Goal: Task Accomplishment & Management: Use online tool/utility

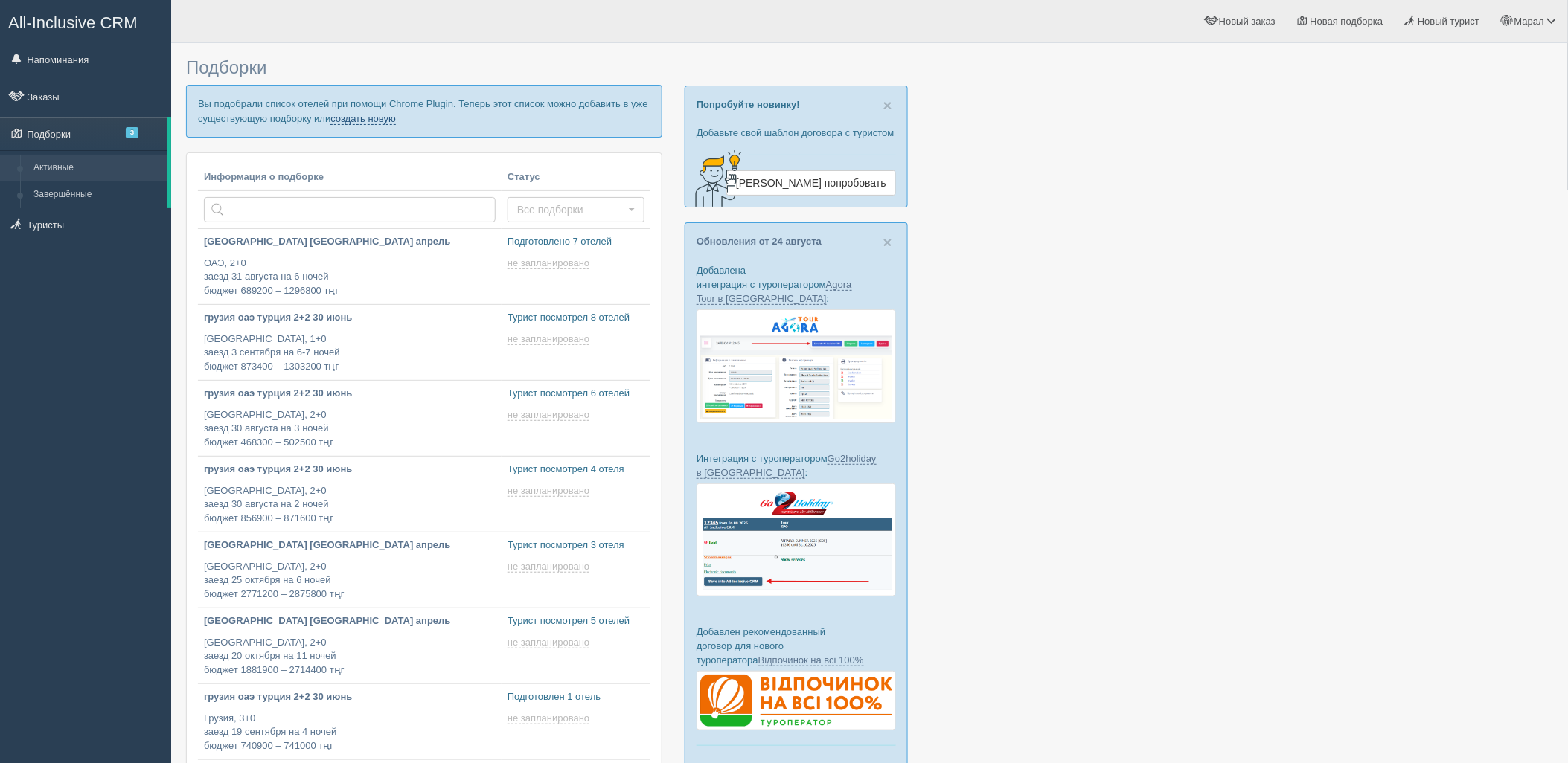
click at [369, 115] on link "создать новую" at bounding box center [362, 118] width 65 height 12
type input "[DATE] 16:20"
type input "[DATE] 17:40"
type input "[DATE] 17:15"
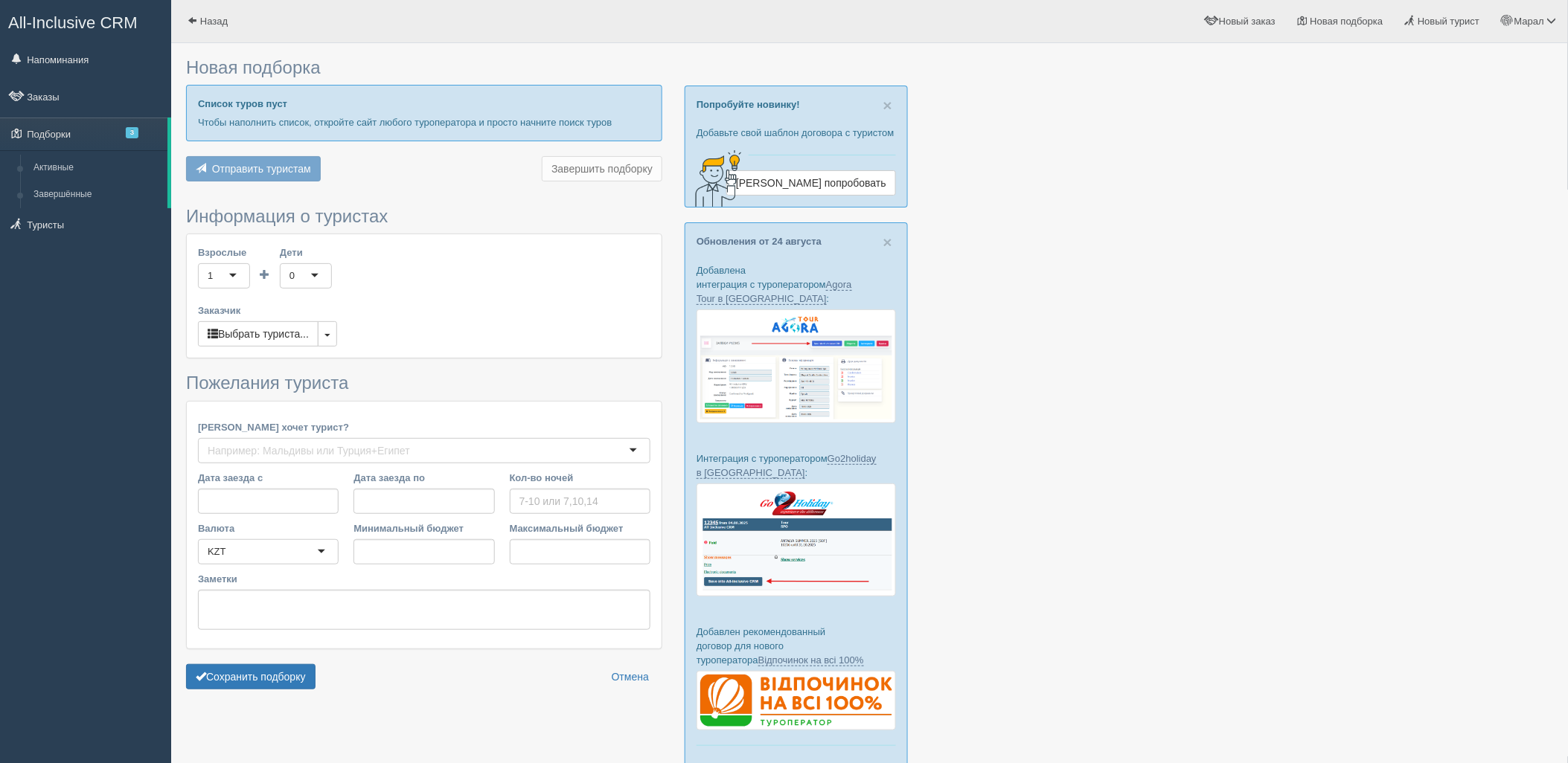
type input "7"
type input "3920200"
type input "4835400"
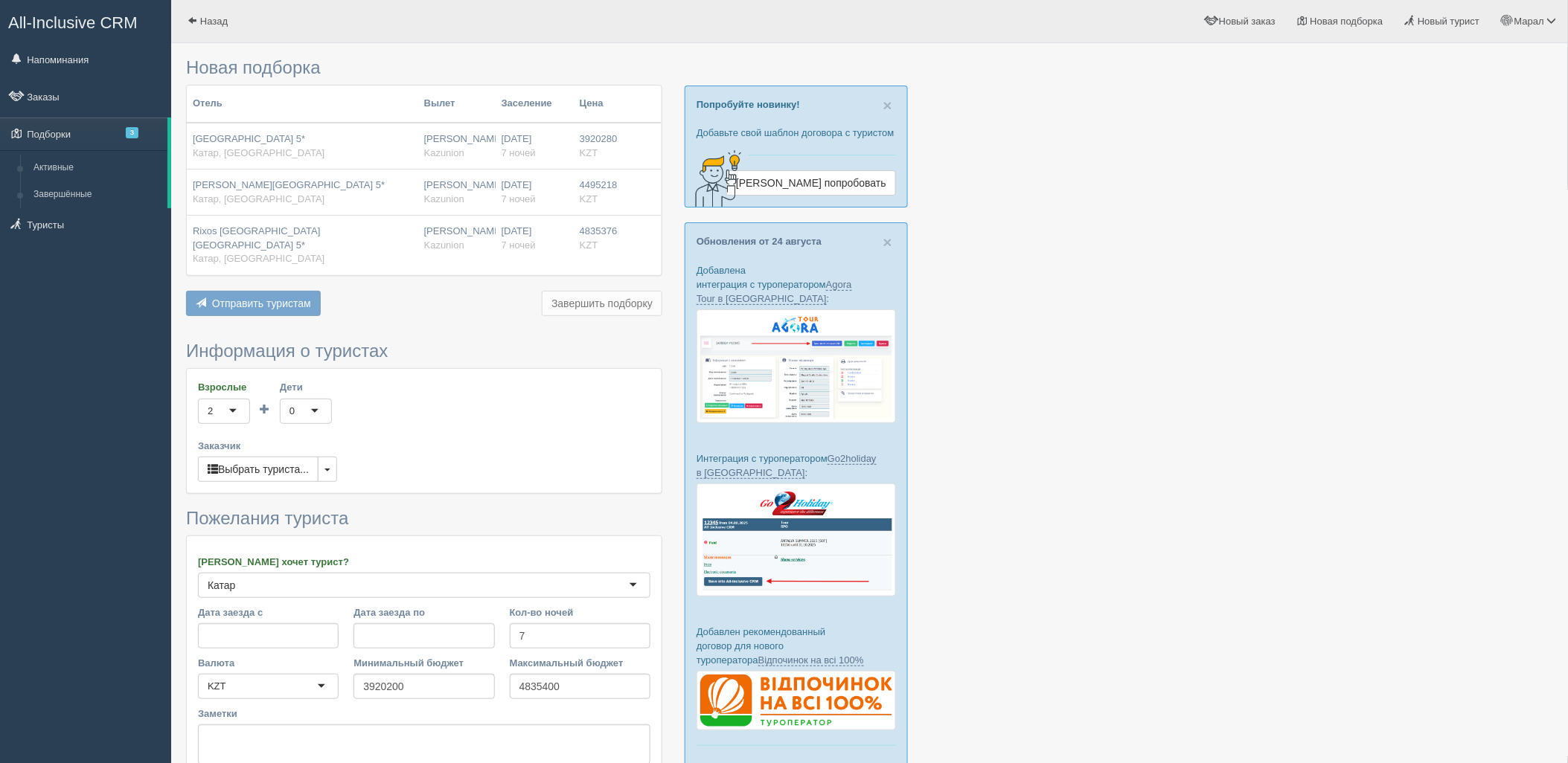
drag, startPoint x: 1214, startPoint y: 437, endPoint x: 526, endPoint y: 316, distance: 698.6
click at [1211, 436] on div at bounding box center [869, 441] width 1367 height 781
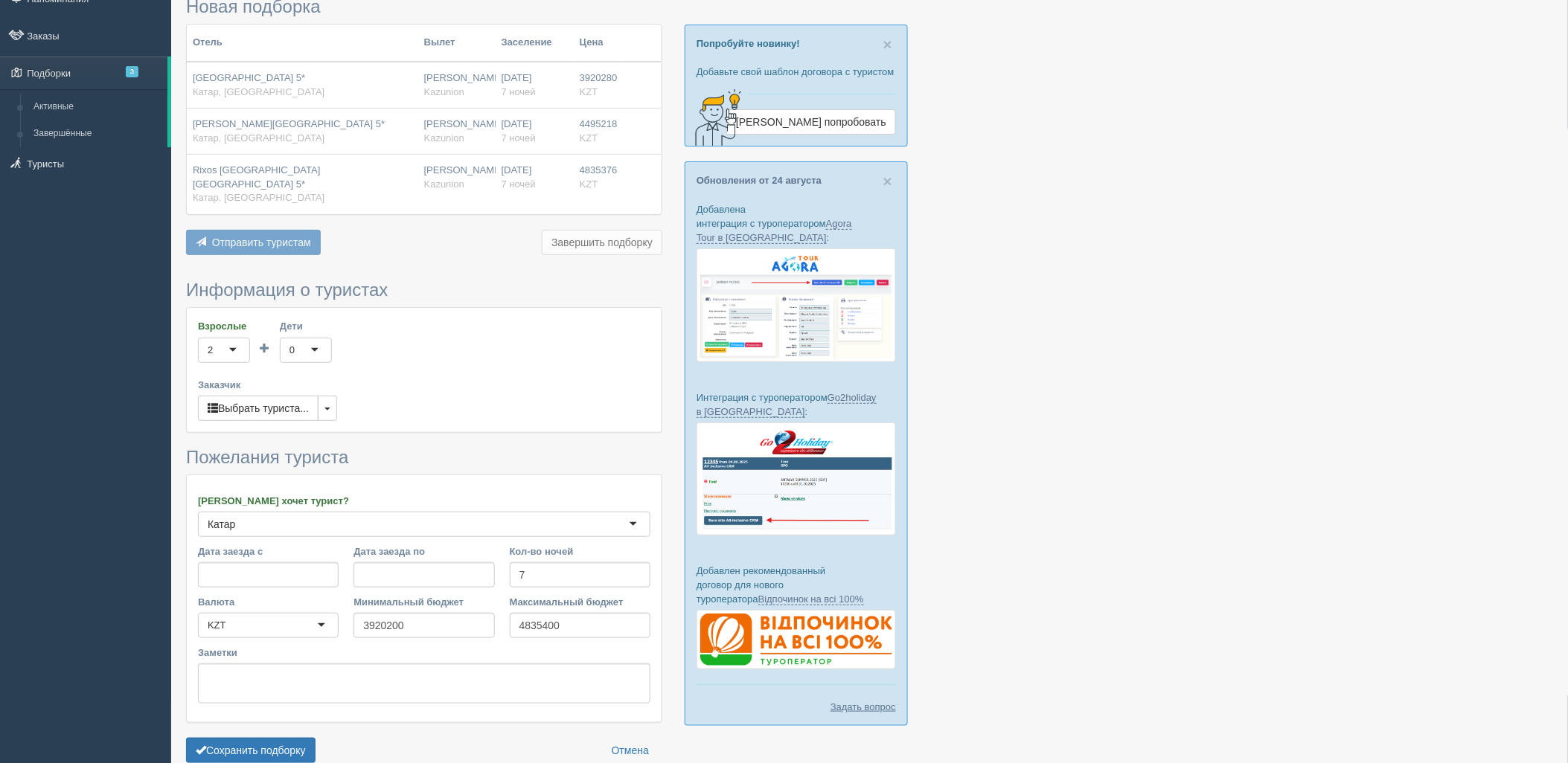
scroll to position [123, 0]
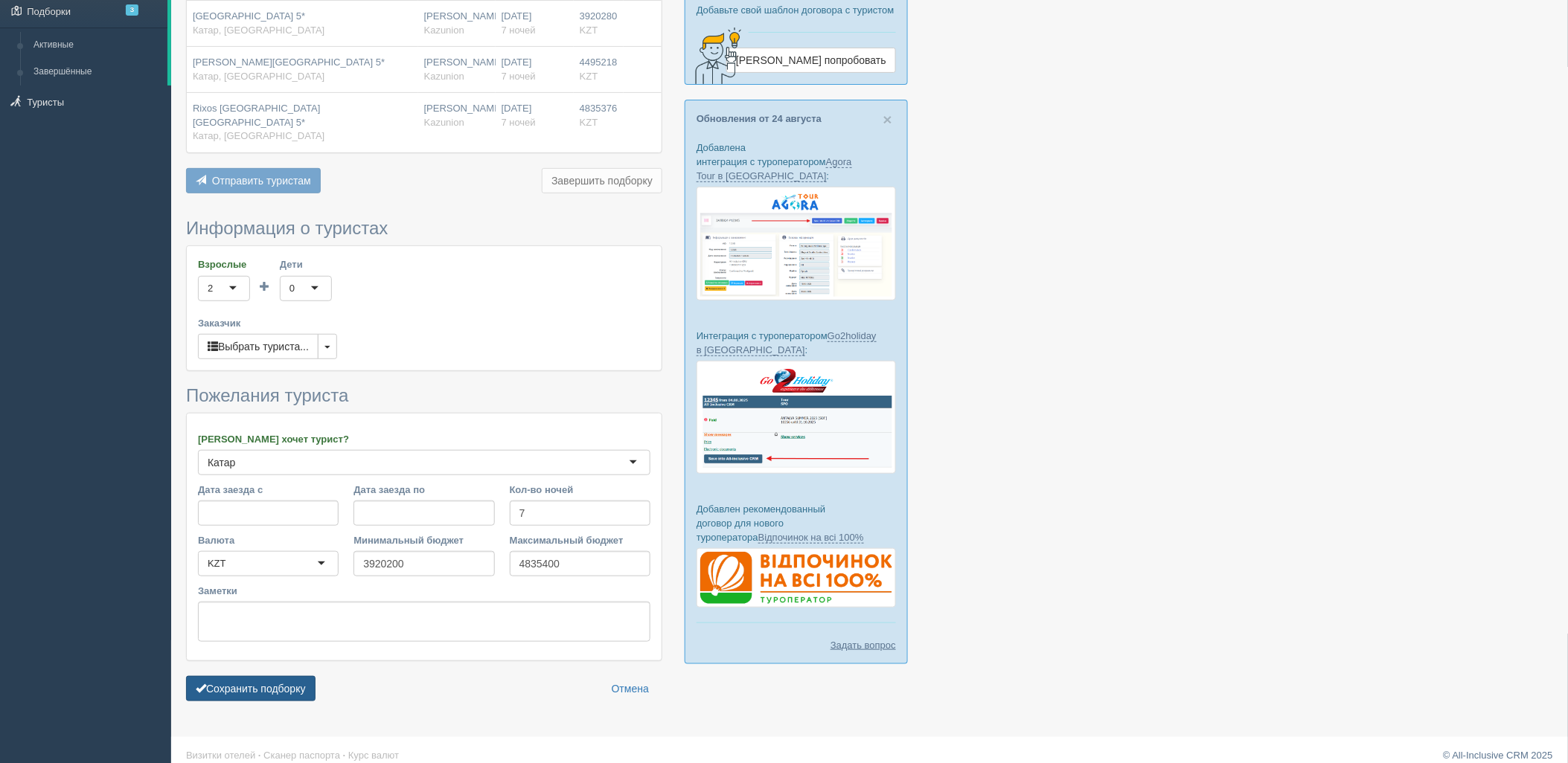
click at [290, 676] on button "Сохранить подборку" at bounding box center [251, 689] width 130 height 25
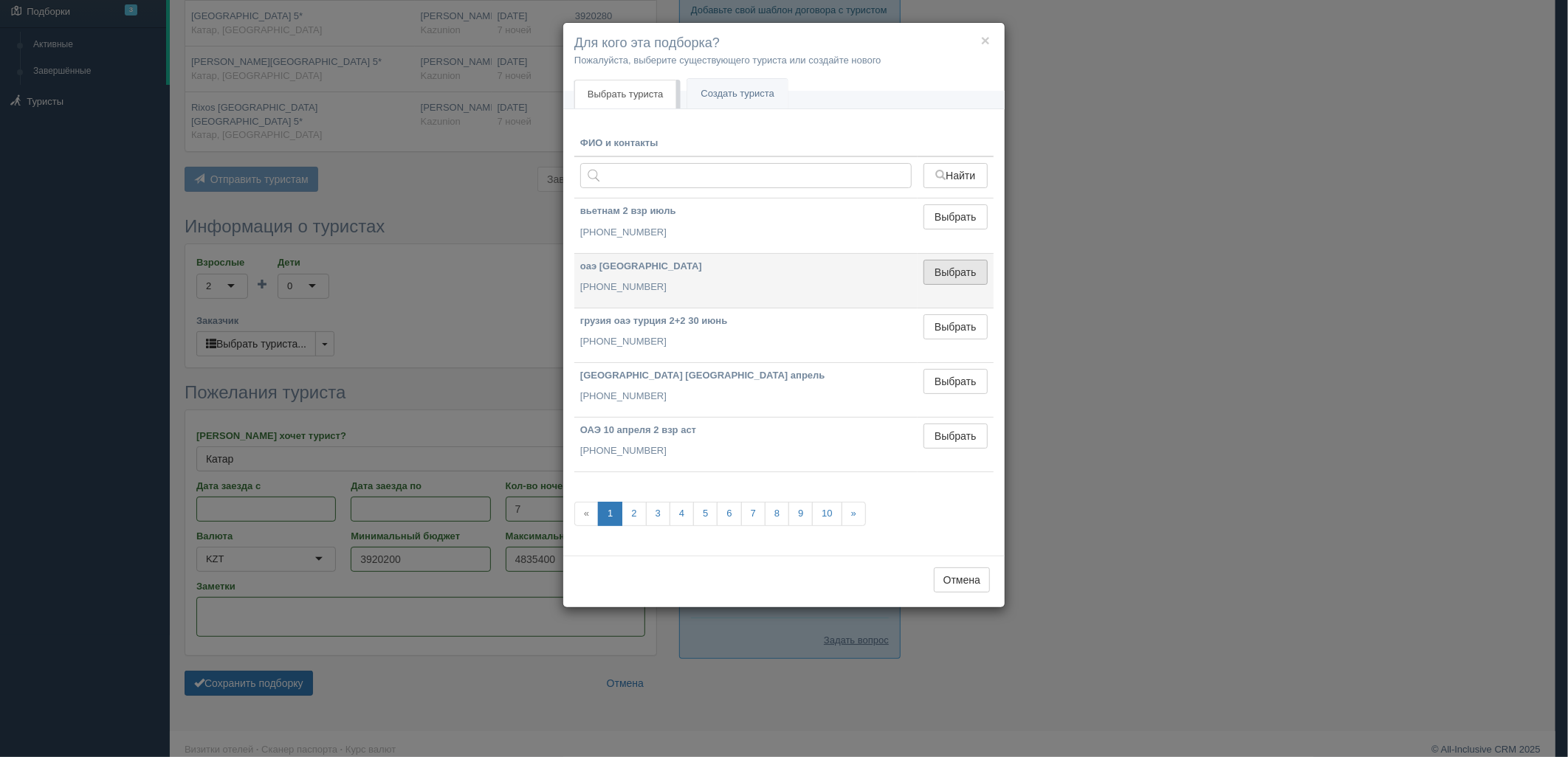
click at [957, 277] on button "Выбрать" at bounding box center [955, 272] width 64 height 25
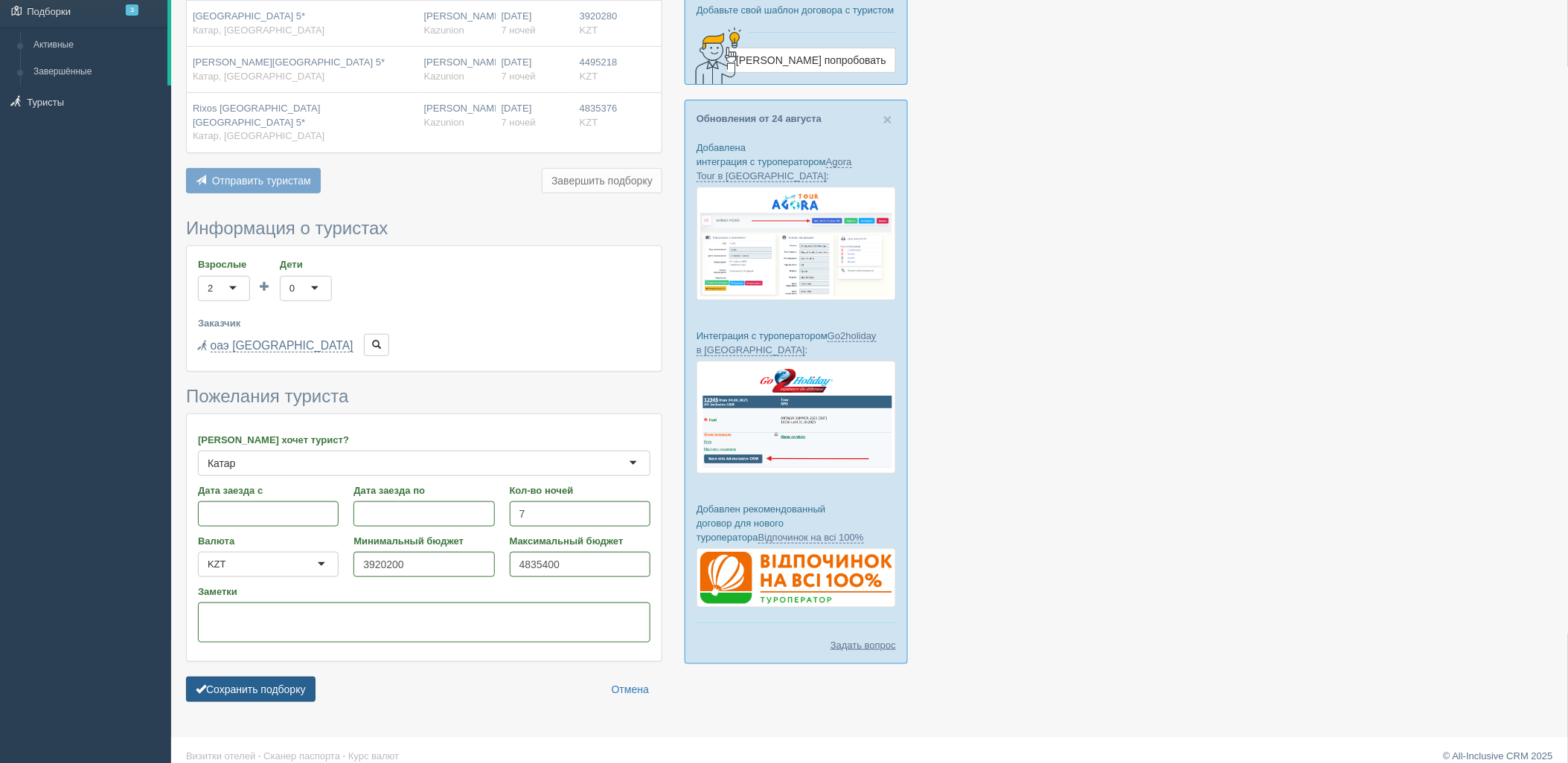
click at [284, 677] on button "Сохранить подборку" at bounding box center [251, 690] width 130 height 25
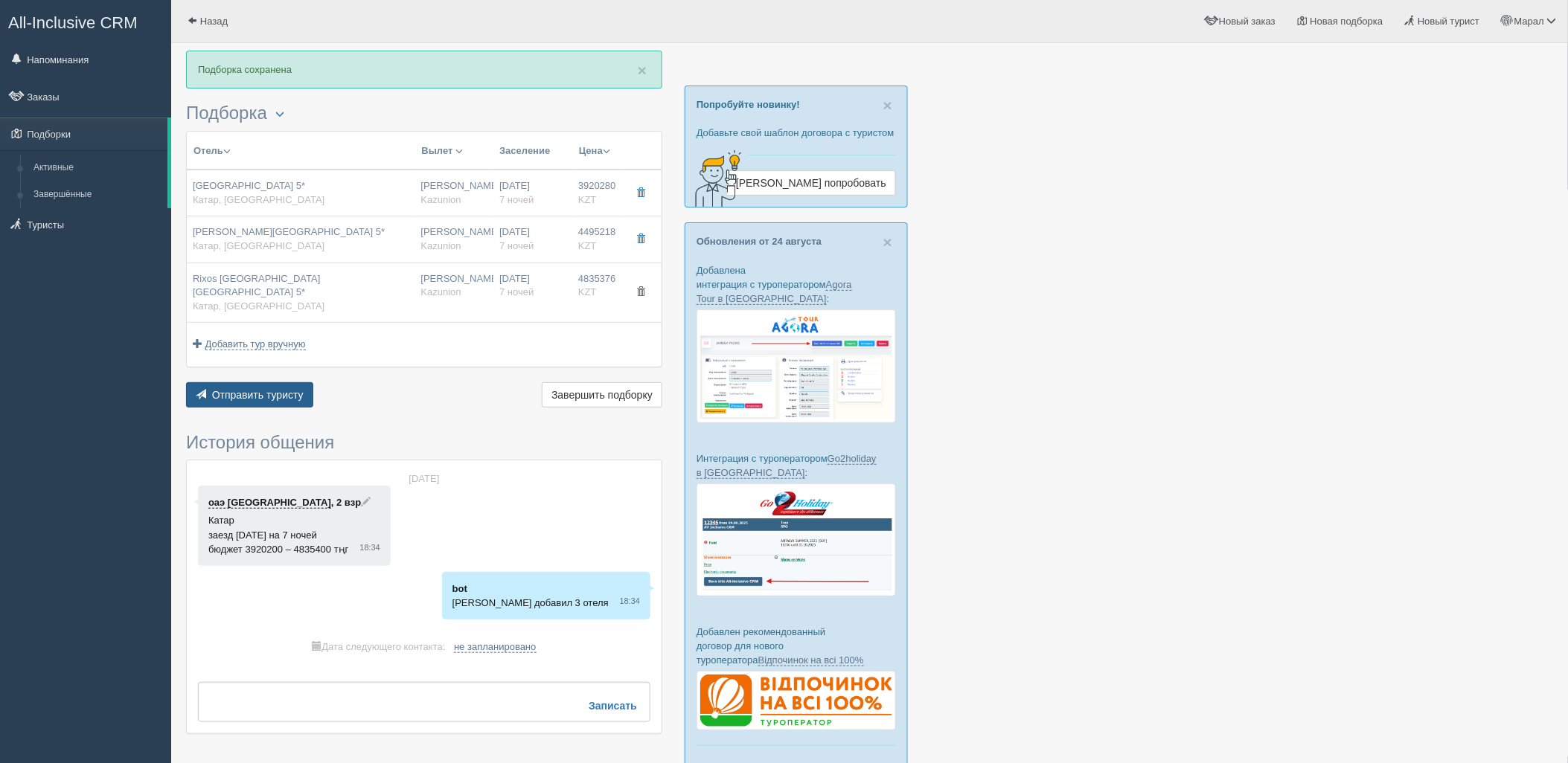
click at [298, 389] on span "Отправить туристу" at bounding box center [258, 394] width 91 height 12
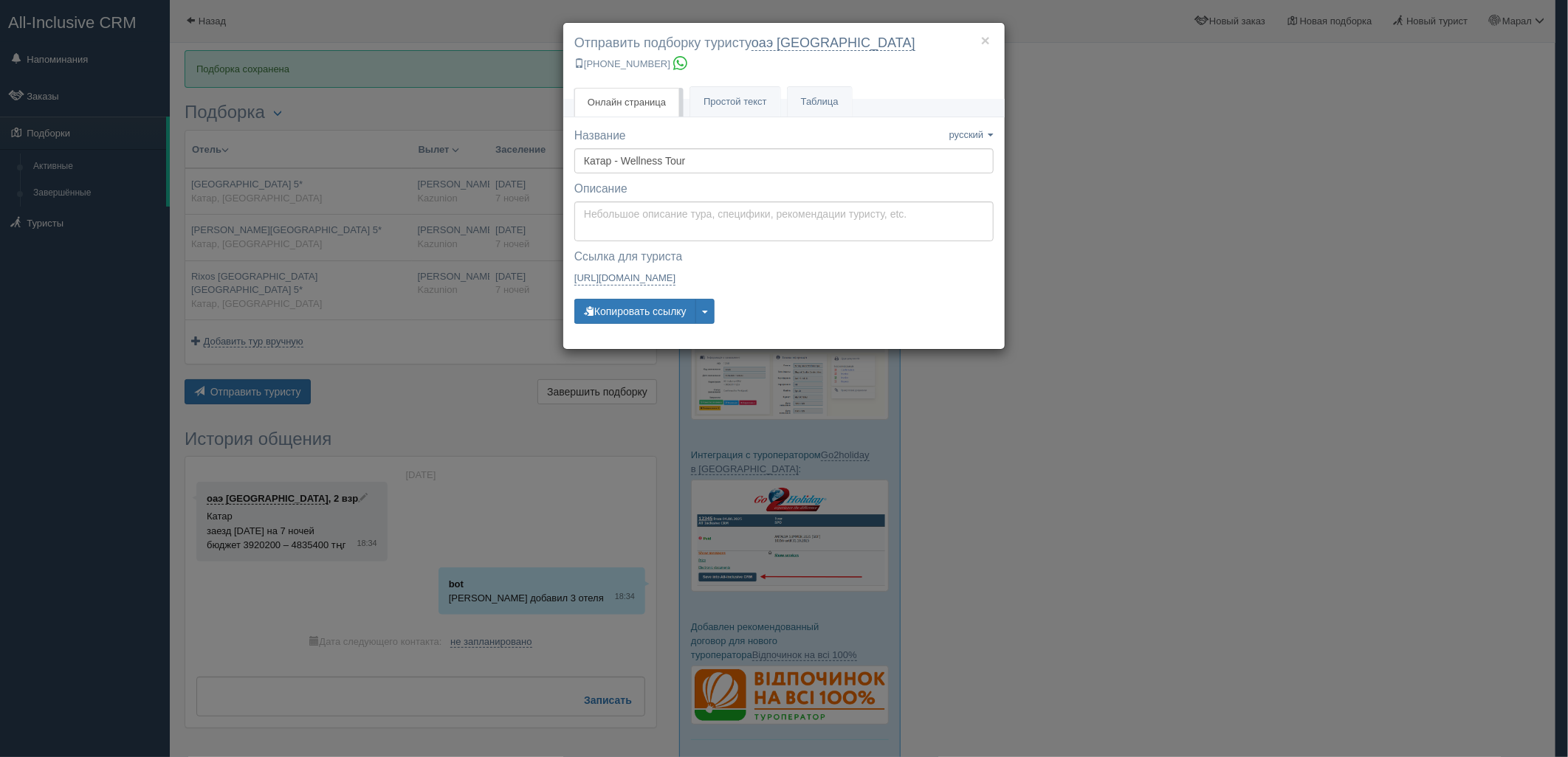
drag, startPoint x: 1176, startPoint y: 348, endPoint x: 1010, endPoint y: 333, distance: 166.7
click at [1172, 345] on div "× Отправить подборку туристу оаэ шымкент +7 778 536 9439 Онлайн страница Онлайн…" at bounding box center [784, 378] width 1568 height 757
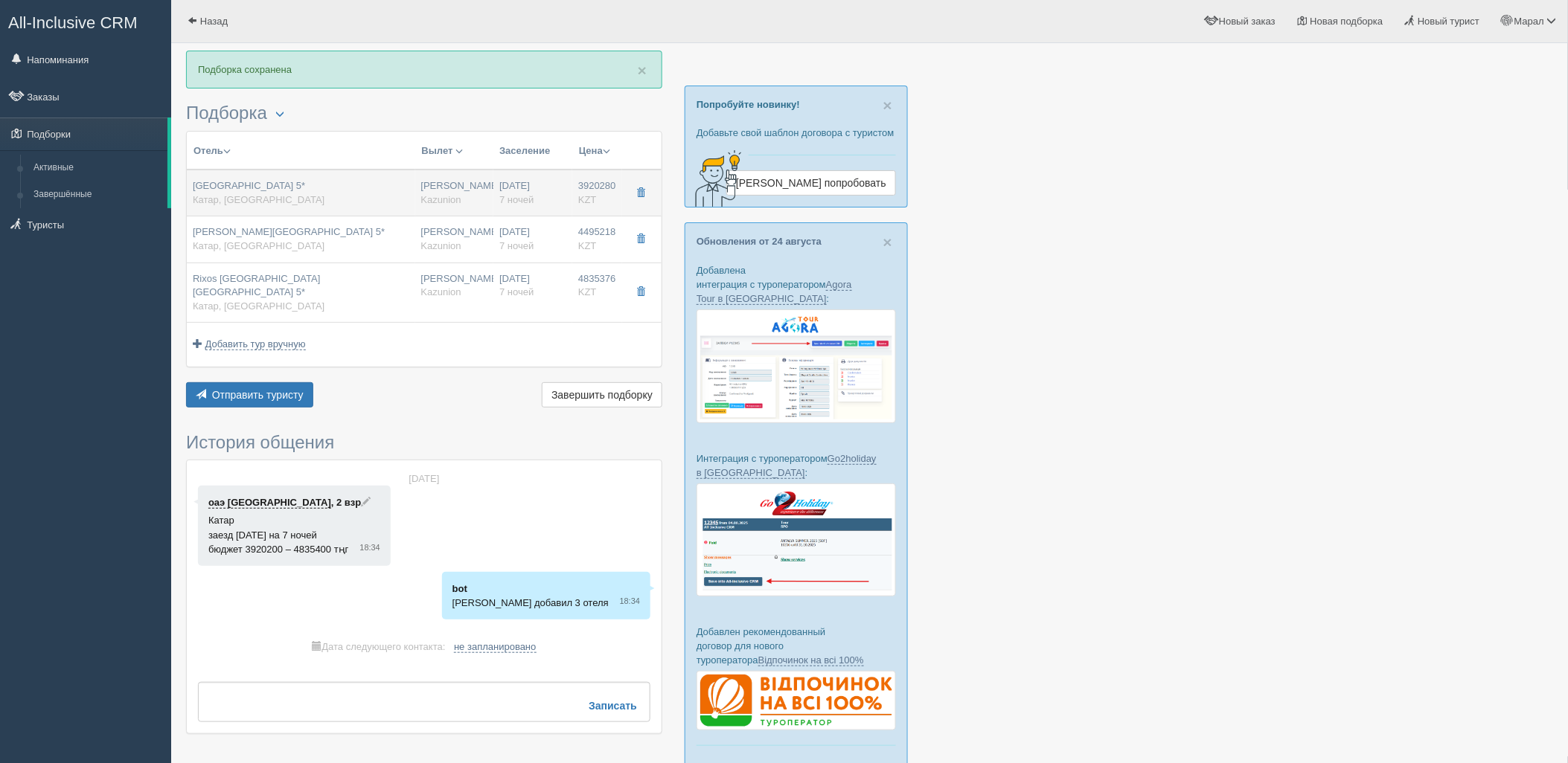
click at [388, 209] on td "Rixos Gulf Hotel Doha 5* Катар, Доха" at bounding box center [301, 193] width 228 height 47
type input "Rixos Gulf Hotel Doha 5*"
type input "https://www.booking.com/hotel/qa/rixos-gulf-doha.html?lang=en-us&soz=1&lang_cha…"
type input "Катар"
type input "Доха"
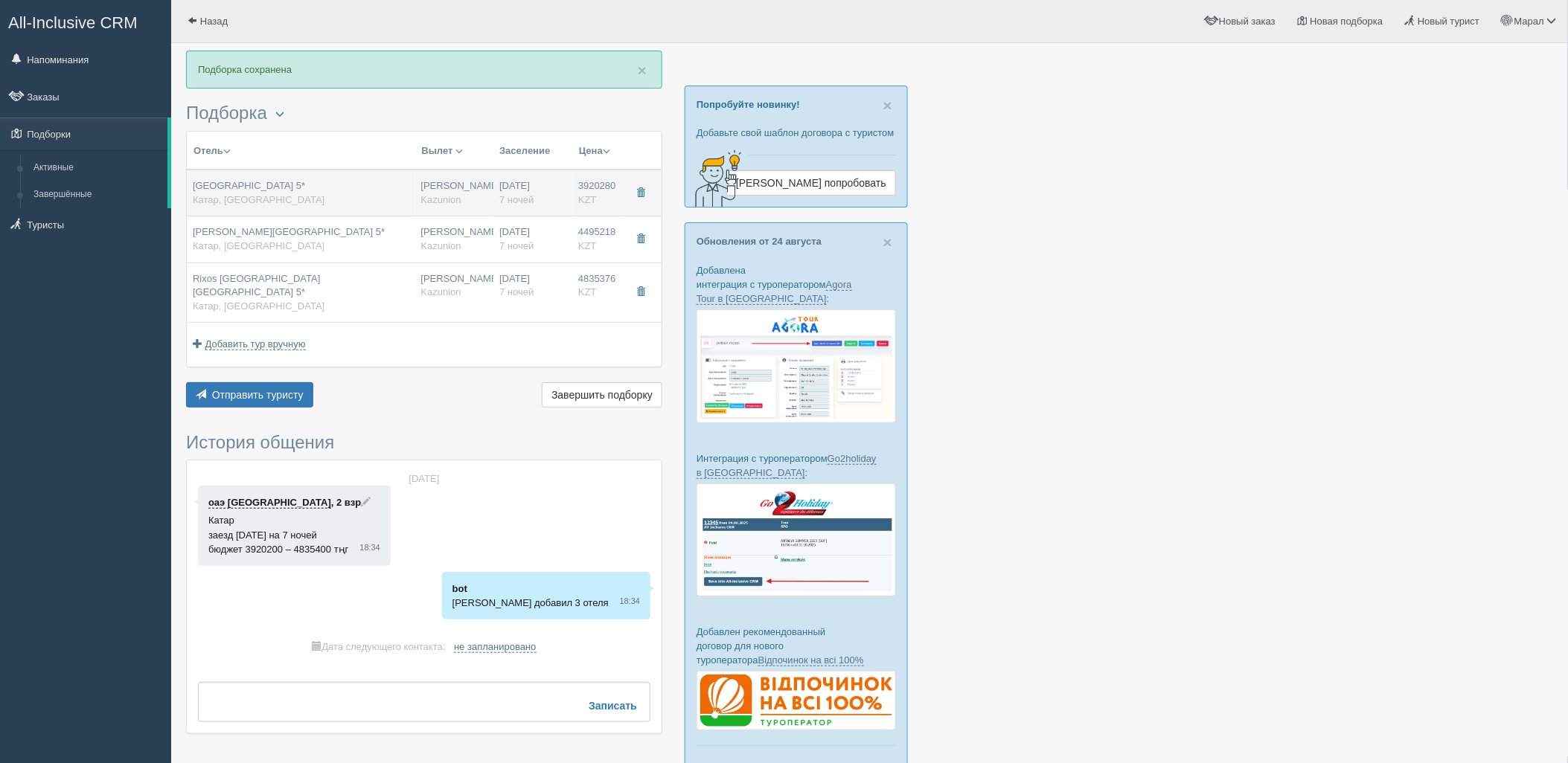
type input "3920280.00"
type input "2070978.00"
type input "Нурсултан Назарбаев NQZ"
type input "Доха Хамад DOH"
type input "09:25"
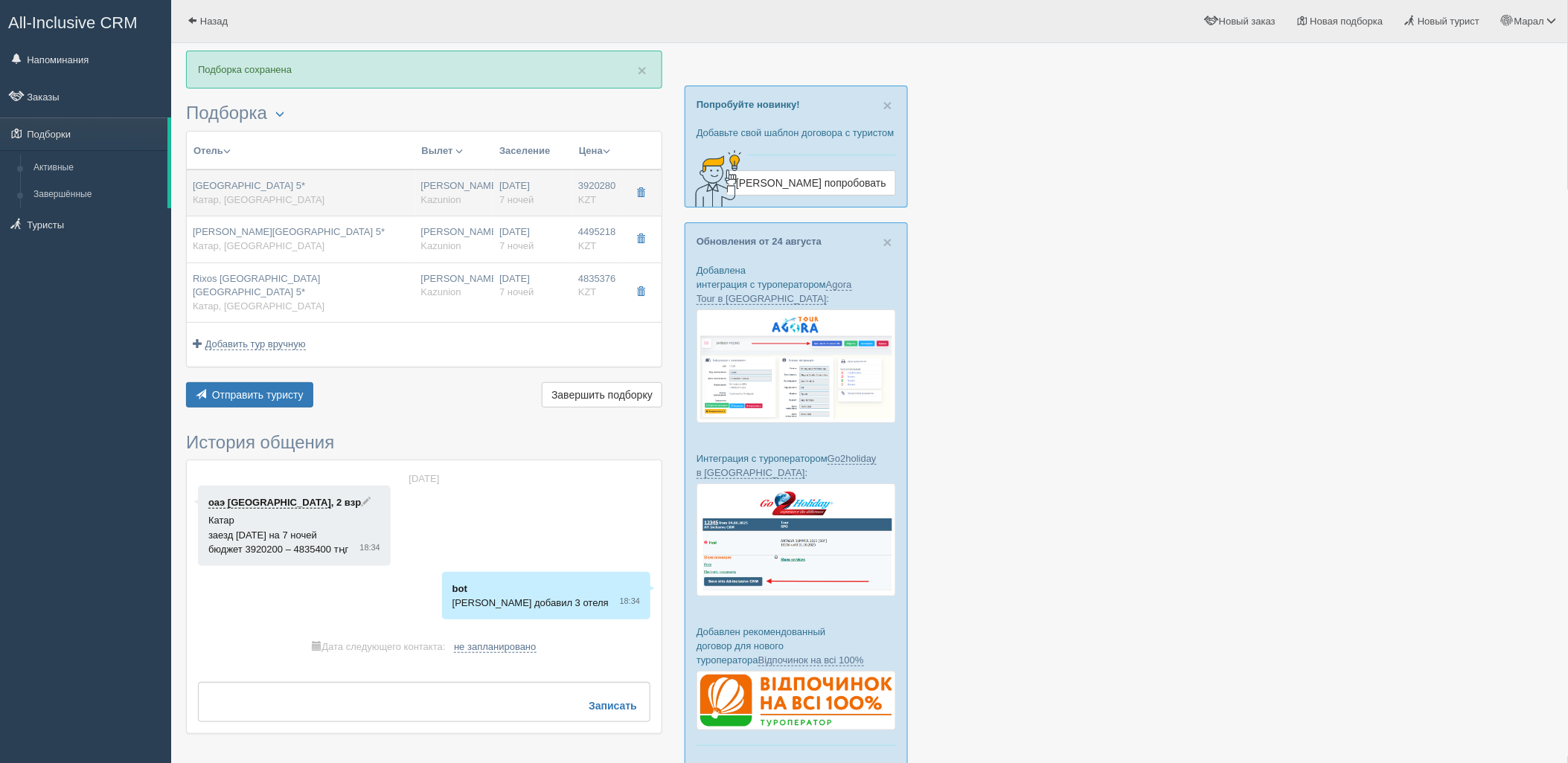
type input "12:40"
type input "Air Astana"
type input "13:40"
type input "20:25"
type input "7"
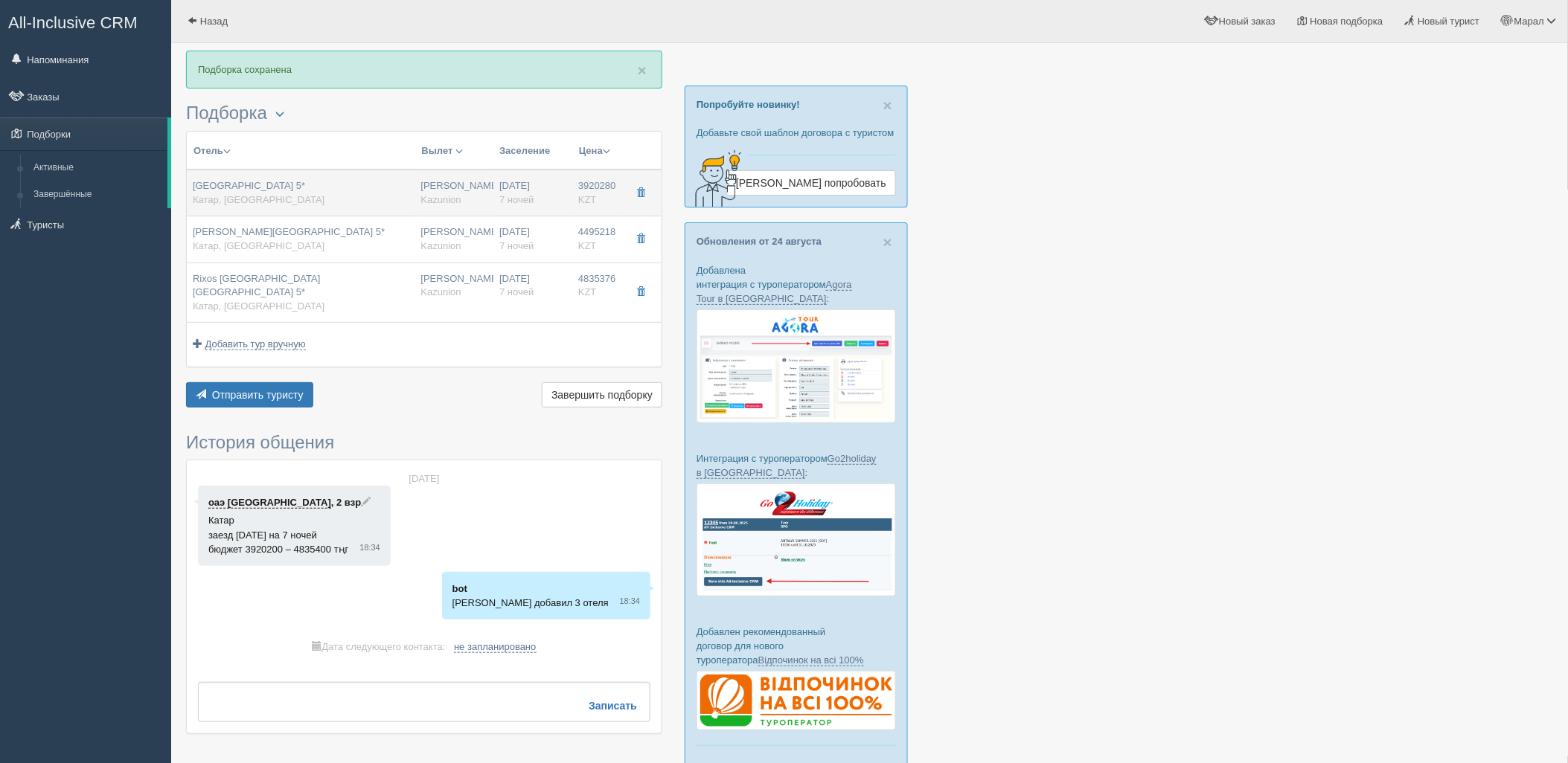
type input "superior room"
type input "AI - Все Включено"
type input "Kazunion"
type input "https://tourvisor.ru/countries#!/hotel=rixos-gulf-hotel-doha"
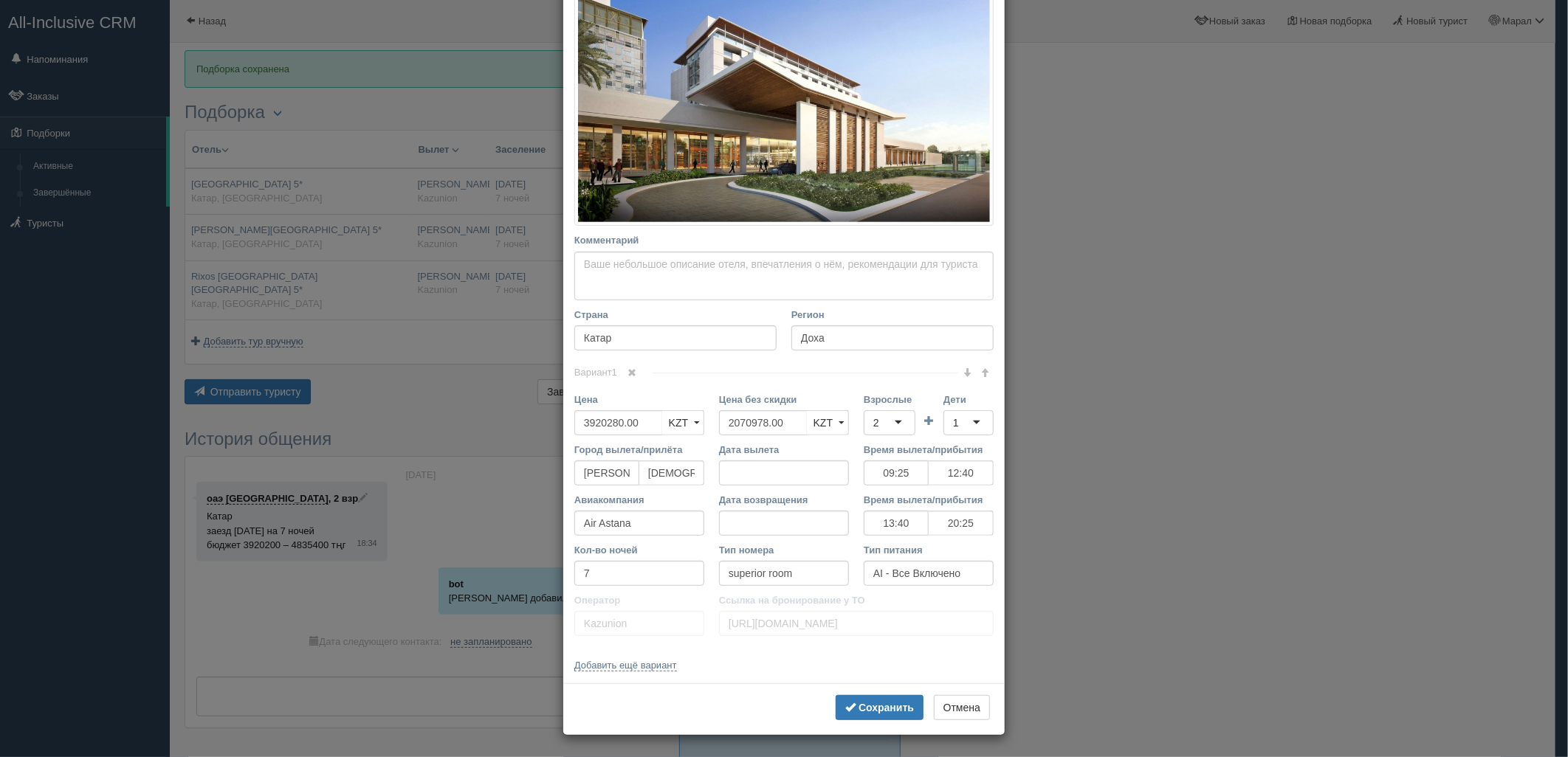
scroll to position [253, 0]
drag, startPoint x: 676, startPoint y: 422, endPoint x: 820, endPoint y: 436, distance: 144.7
click at [651, 424] on div "Цена 3920280.00 KZT USD EUR KZT KZT USD EUR Цена без скидки 2070978.00 KZT USD …" at bounding box center [784, 416] width 434 height 51
click at [893, 421] on div "2" at bounding box center [890, 422] width 51 height 25
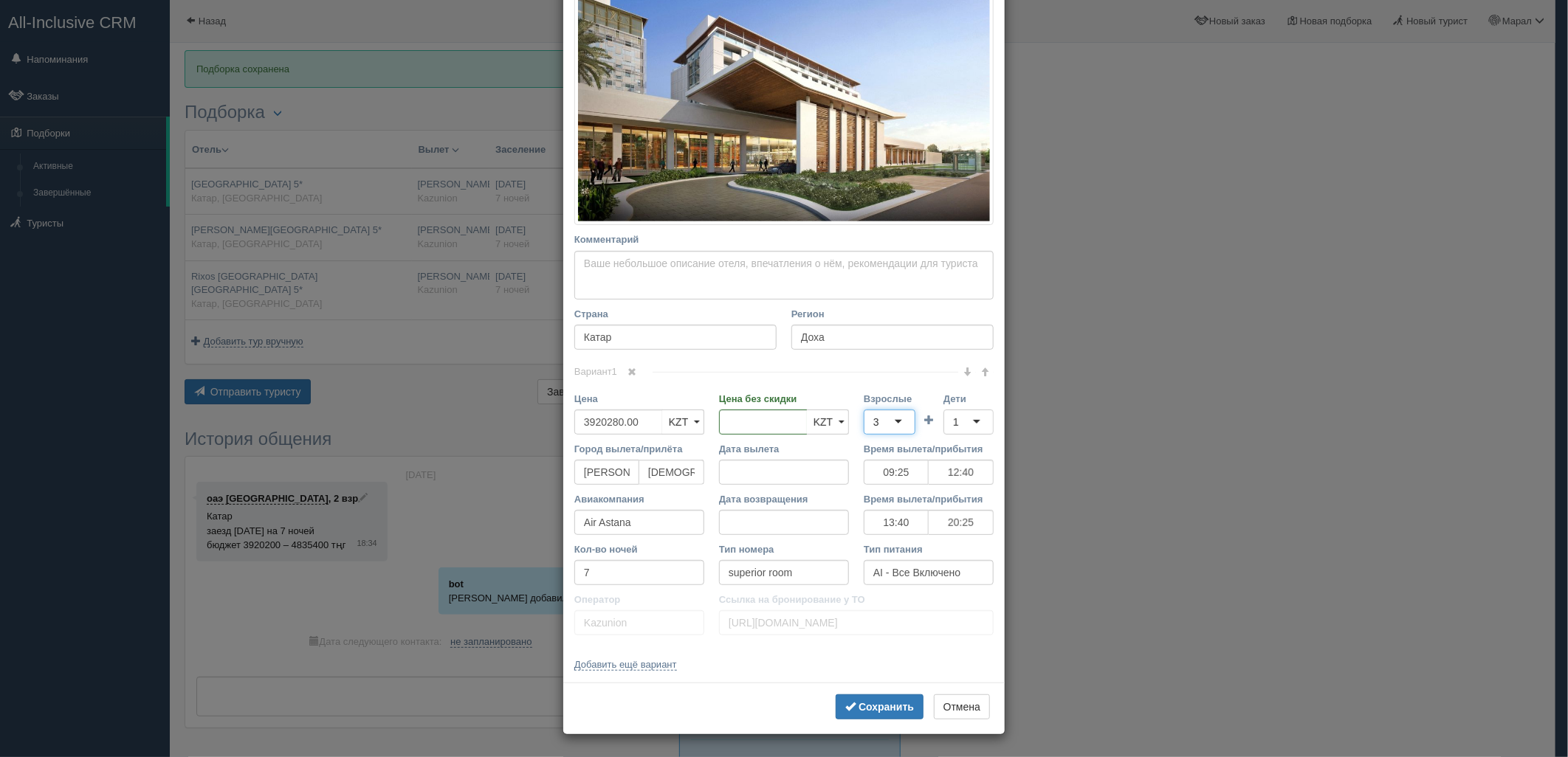
click at [962, 429] on div "1" at bounding box center [969, 422] width 51 height 25
click at [907, 706] on button "Сохранить" at bounding box center [879, 706] width 88 height 25
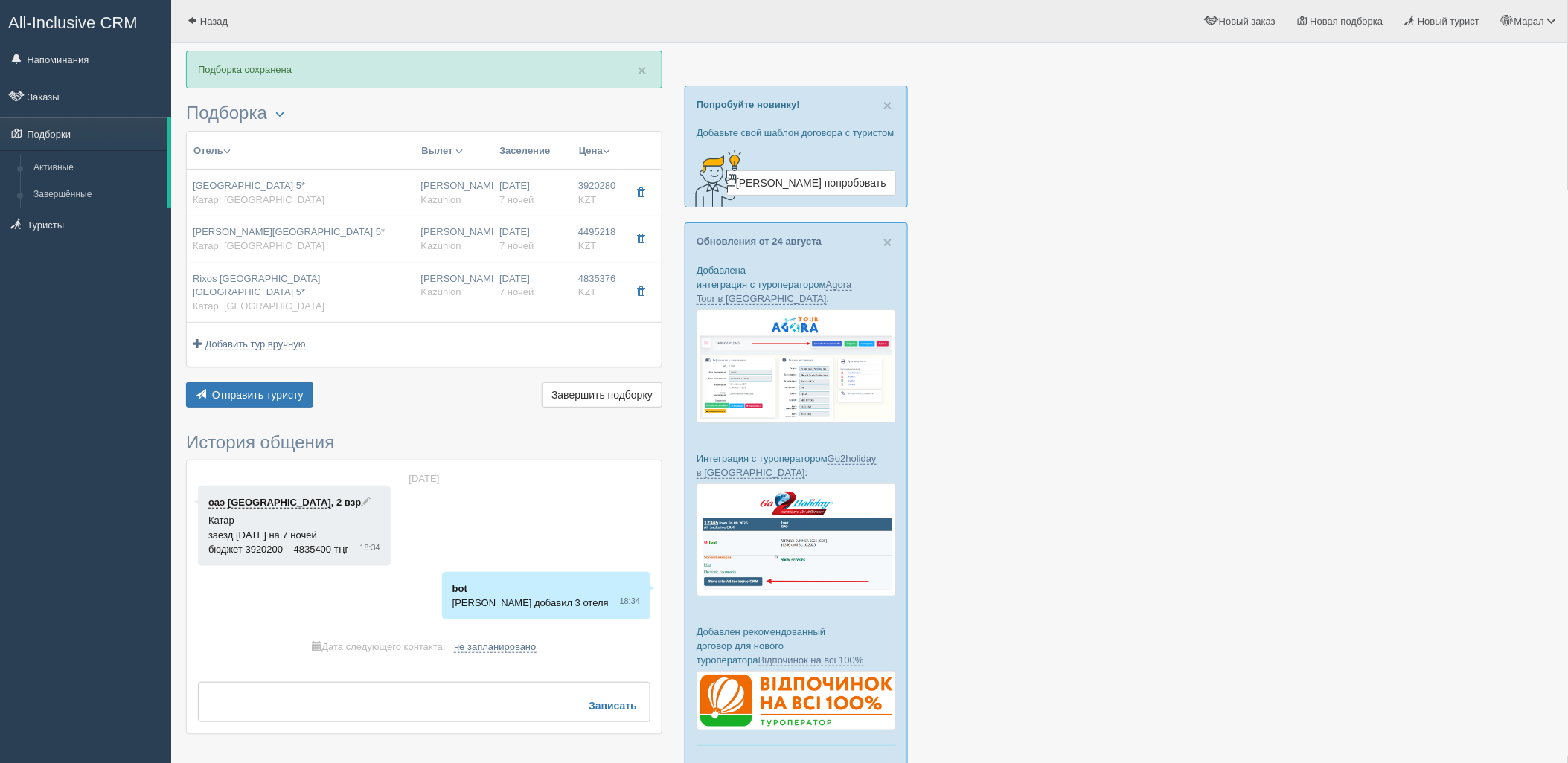
click at [436, 247] on span "Kazunion" at bounding box center [441, 246] width 40 height 11
type input "Hilton Salwa Beach Resort & Villas 5*"
type input "https://www.booking.com/hotel/qa/hilton-salwa-beach-resort-and-villas.ru.html?a…"
type input "4495218.00"
type input "2393118.00"
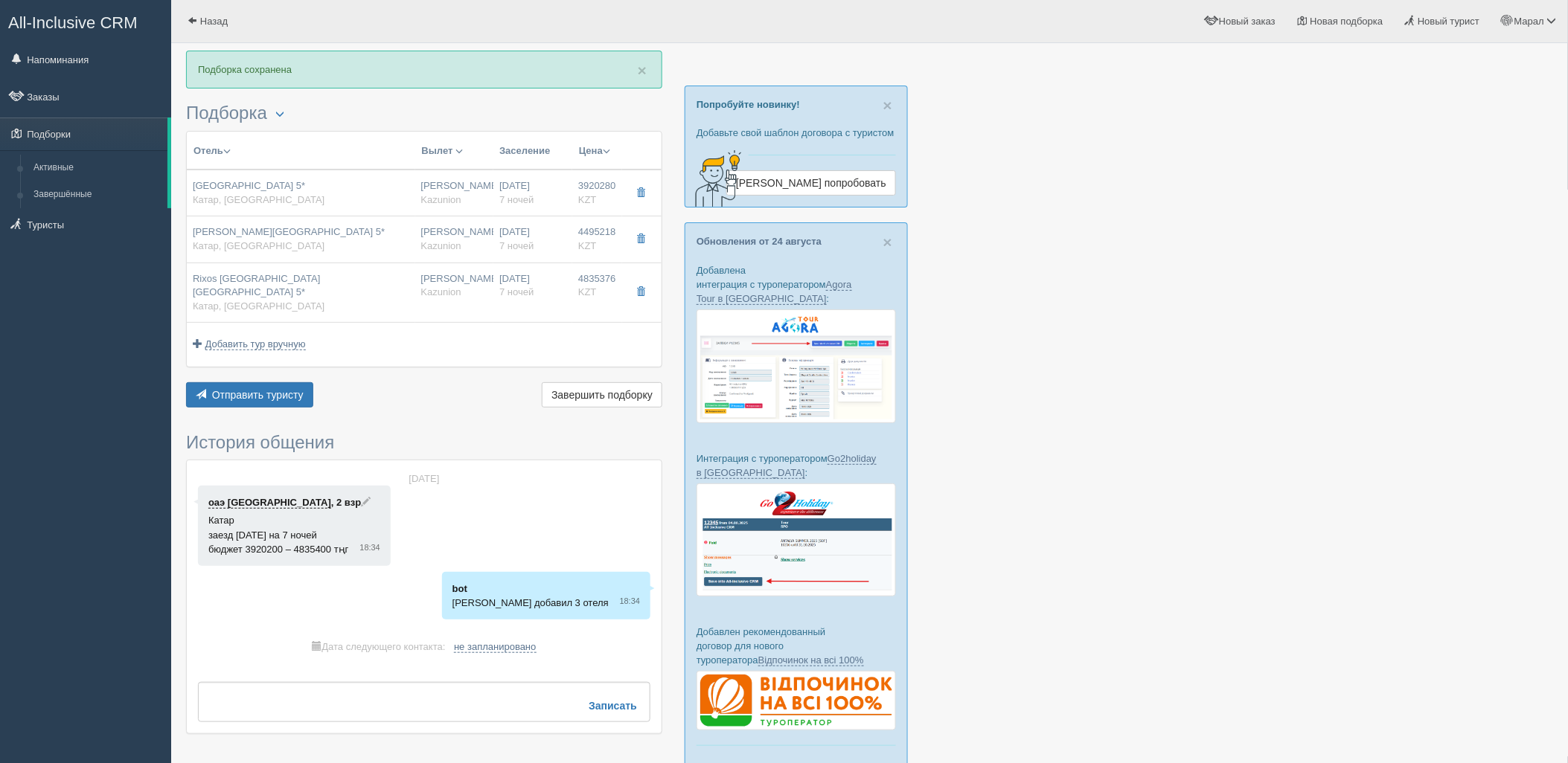
type input "09:25"
type input "12:40"
type input "13:40"
type input "20:25"
type input "king guest room sea view"
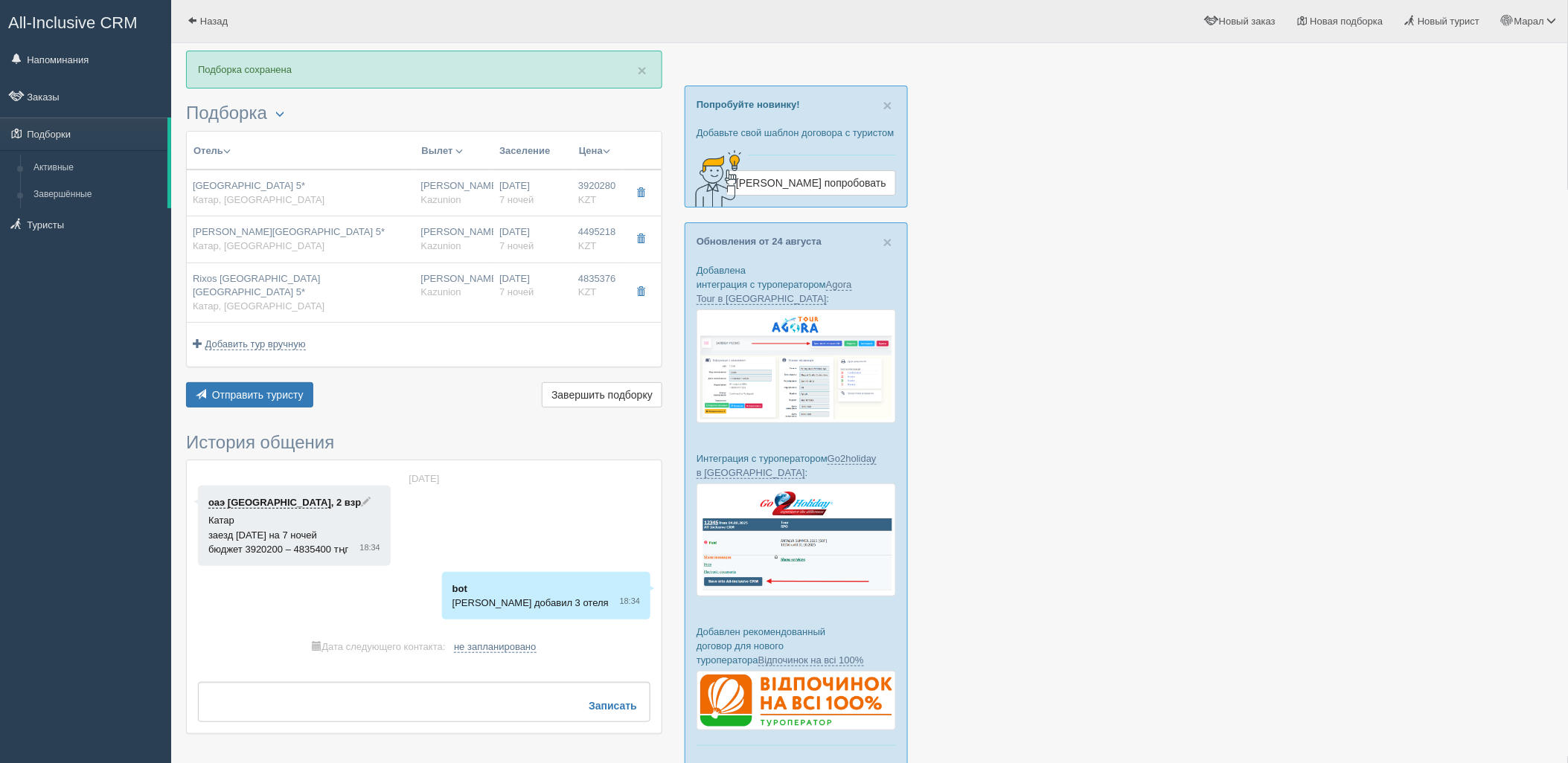
type input "FB - Полный Пансион"
type input "https://tourvisor.ru/countries#!/hotel=hilton-salwa-beach-resort-villas"
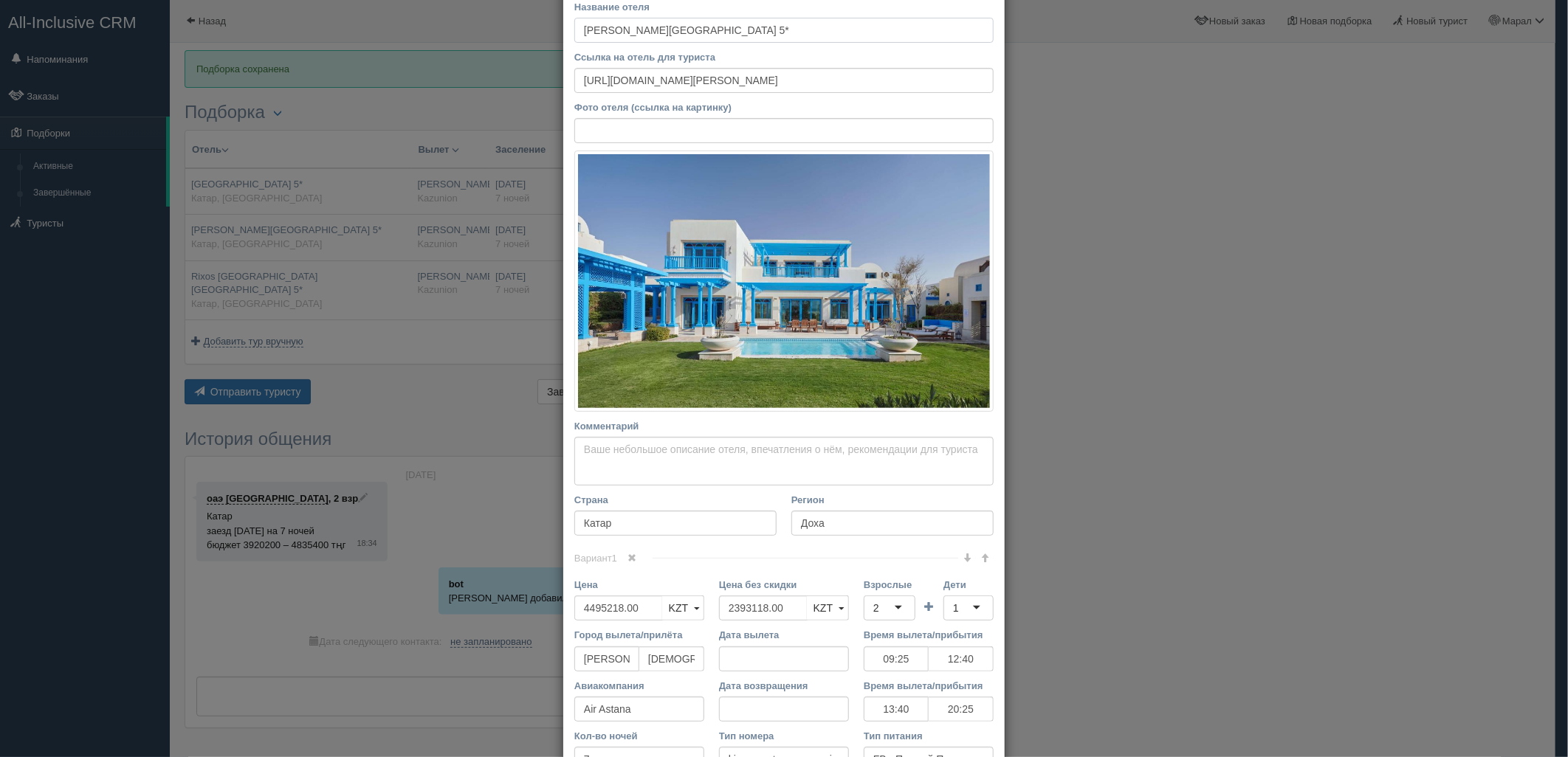
scroll to position [164, 0]
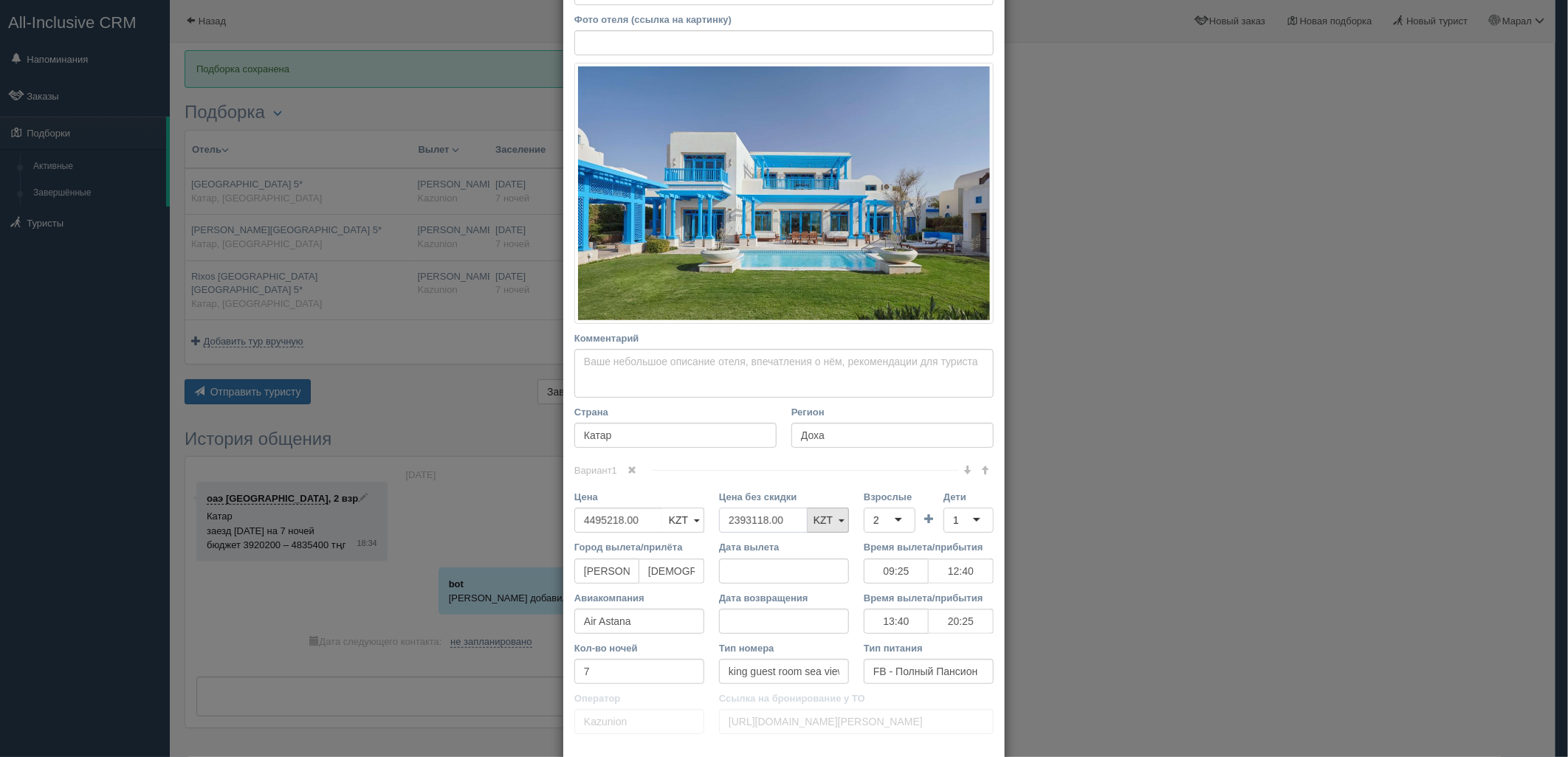
drag, startPoint x: 725, startPoint y: 527, endPoint x: 832, endPoint y: 519, distance: 107.3
click at [711, 526] on div "Цена без скидки 2393118.00 KZT USD EUR KZT KZT USD EUR" at bounding box center [783, 515] width 145 height 51
click at [887, 518] on div "2" at bounding box center [890, 520] width 51 height 25
click at [895, 568] on div "Вариант 1 Цена 4495218.00 KZT USD EUR KZT KZT USD EUR" at bounding box center [784, 606] width 419 height 272
click at [889, 521] on div "2" at bounding box center [890, 520] width 51 height 25
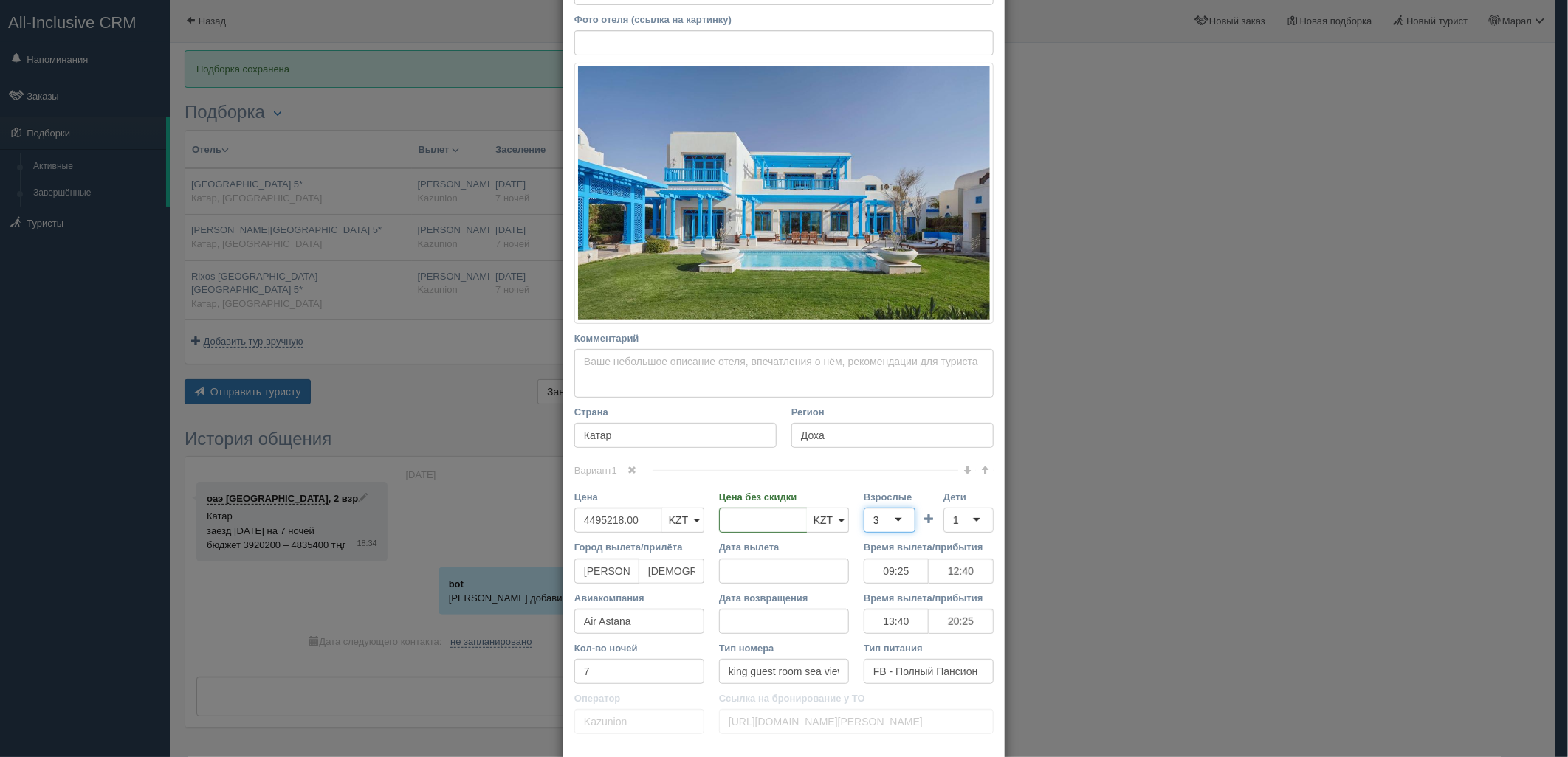
click at [956, 521] on div "1" at bounding box center [969, 520] width 51 height 25
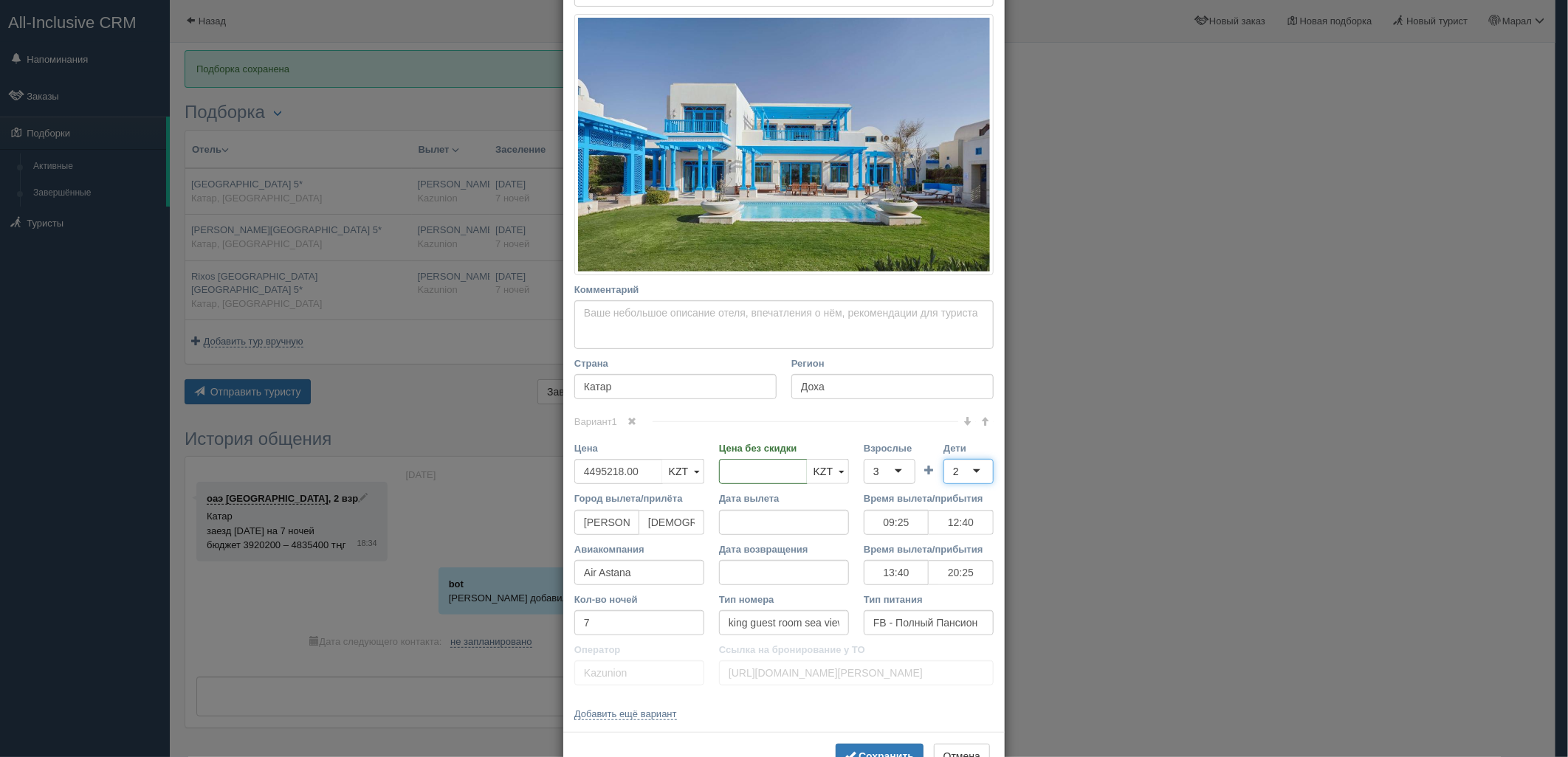
scroll to position [262, 0]
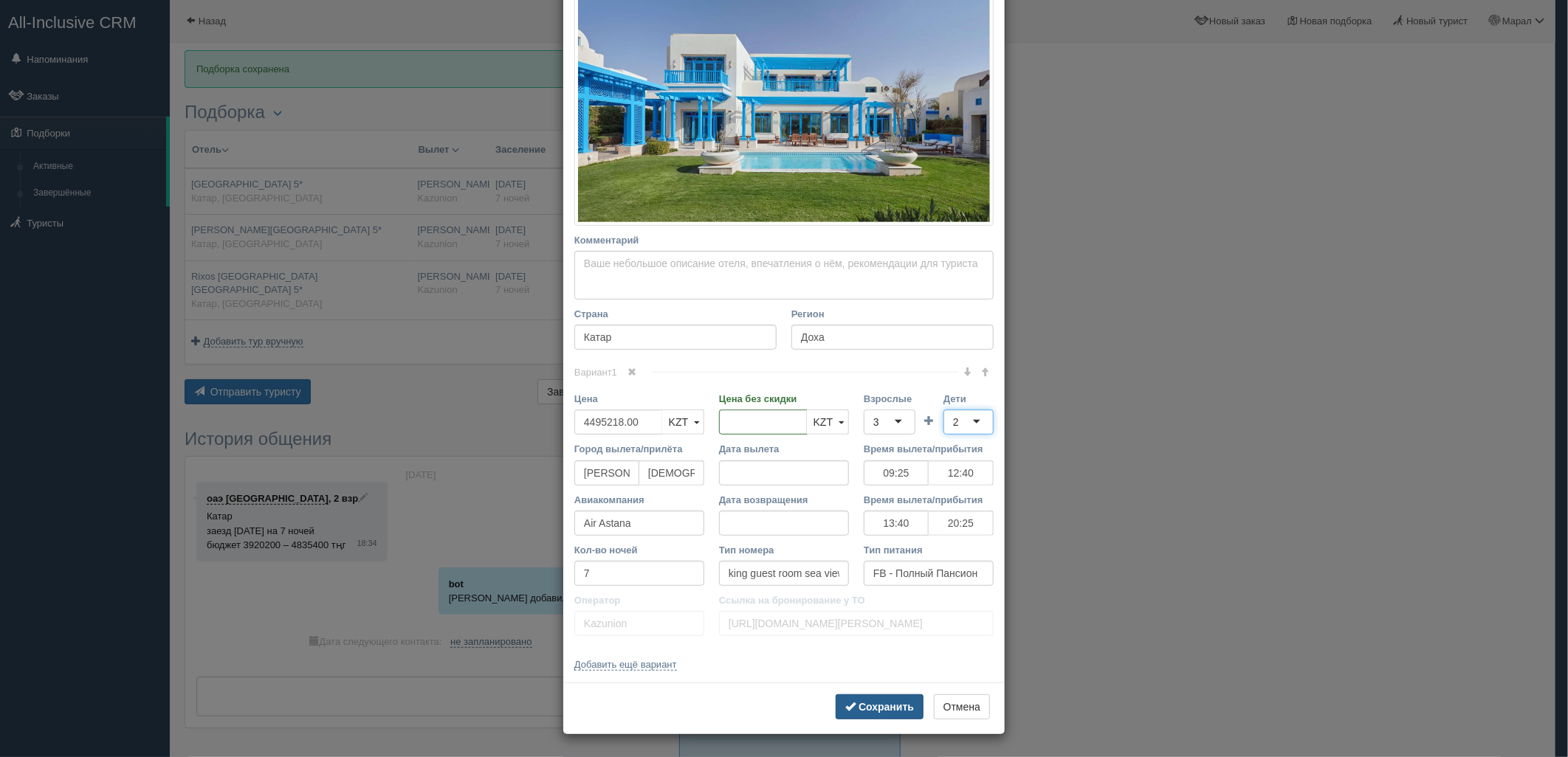
click at [872, 701] on b "Сохранить" at bounding box center [886, 706] width 55 height 12
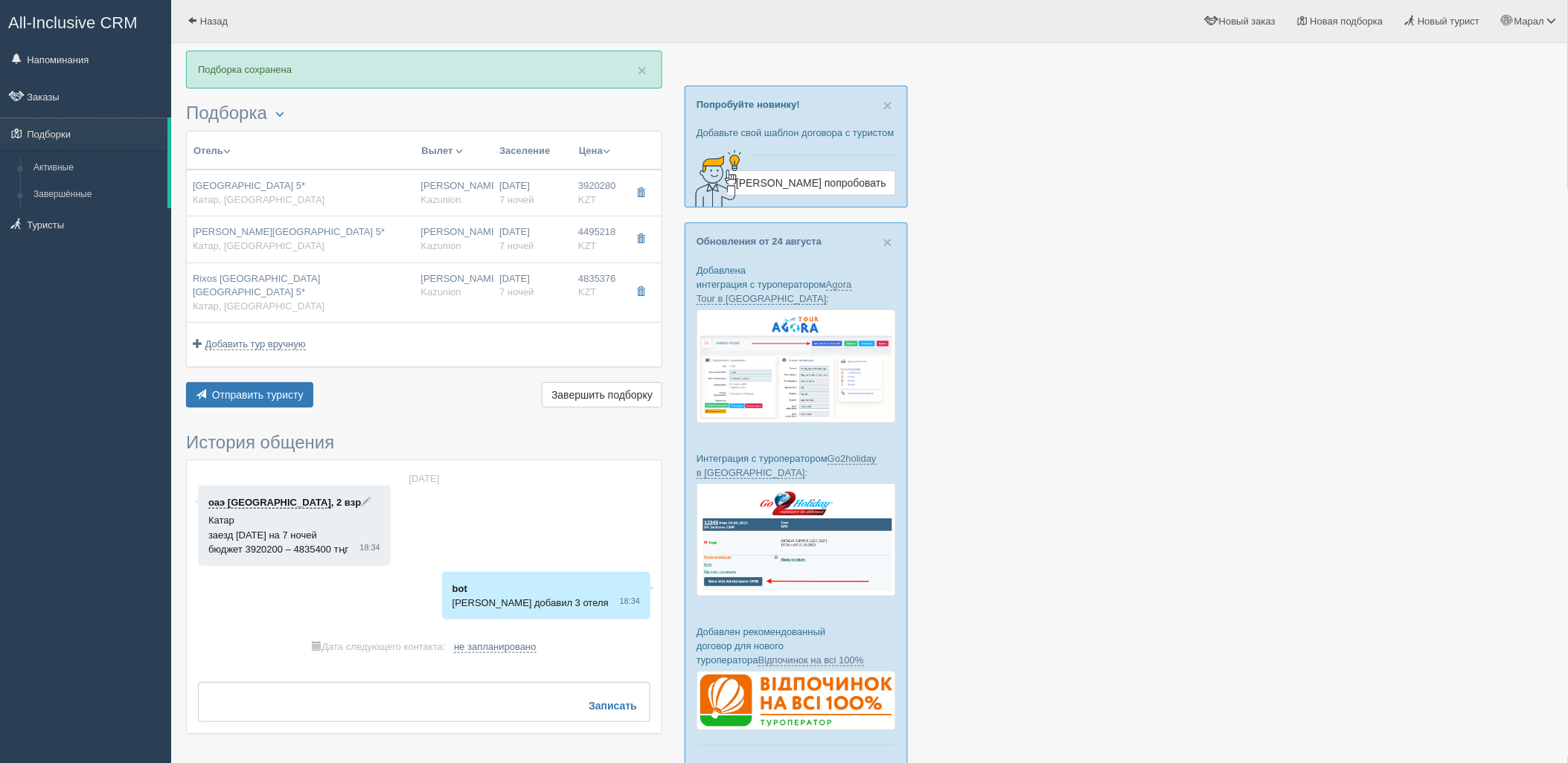
click at [309, 290] on div "Rixos Qetaifan Island North Doha 5* Катар, Доха" at bounding box center [301, 292] width 217 height 42
type input "Rixos Qetaifan Island North Doha 5*"
type input "https://www.booking.com/hotel/qa/rixos-qetaifan-island-north-doha-meryal-waterp…"
type input "4835376.00"
type input "2529618.00"
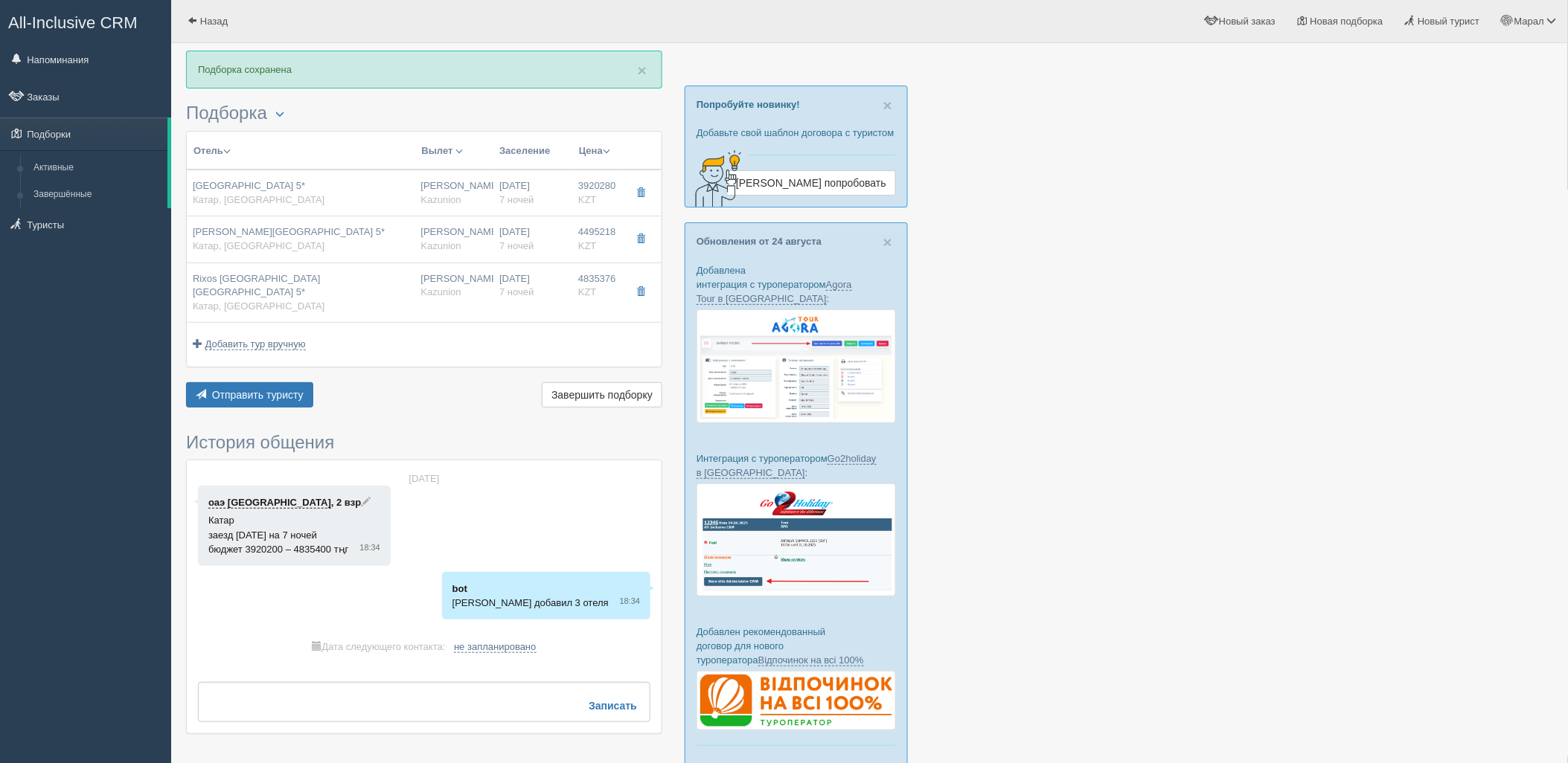
type input "09:25"
type input "12:40"
type input "13:40"
type input "20:25"
type input "deluxe room partial sea view"
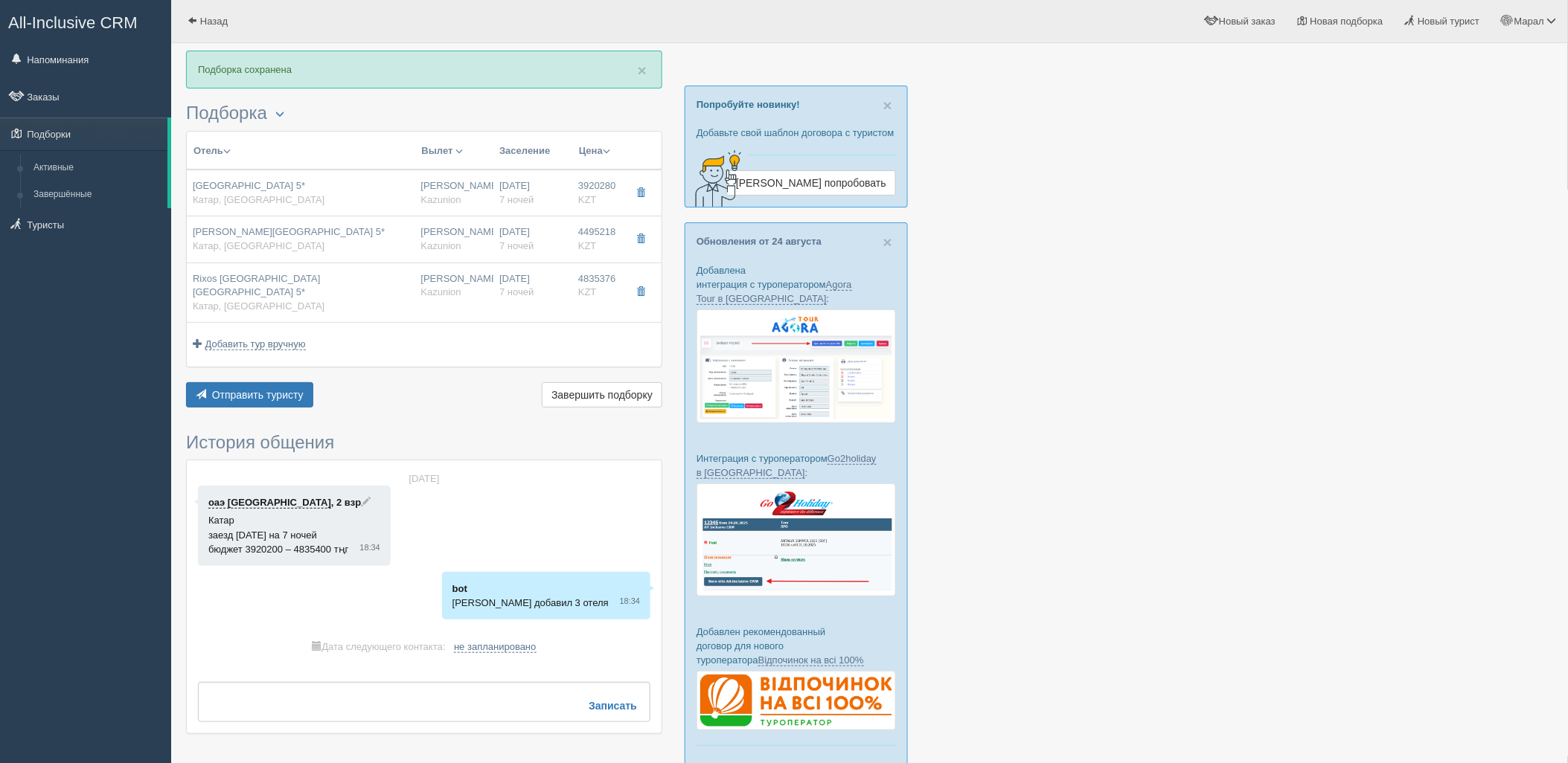
type input "AI - Все Включено"
type input "https://tourvisor.ru/countries#!/hotel=rixos-qetaifan-island-north-doha"
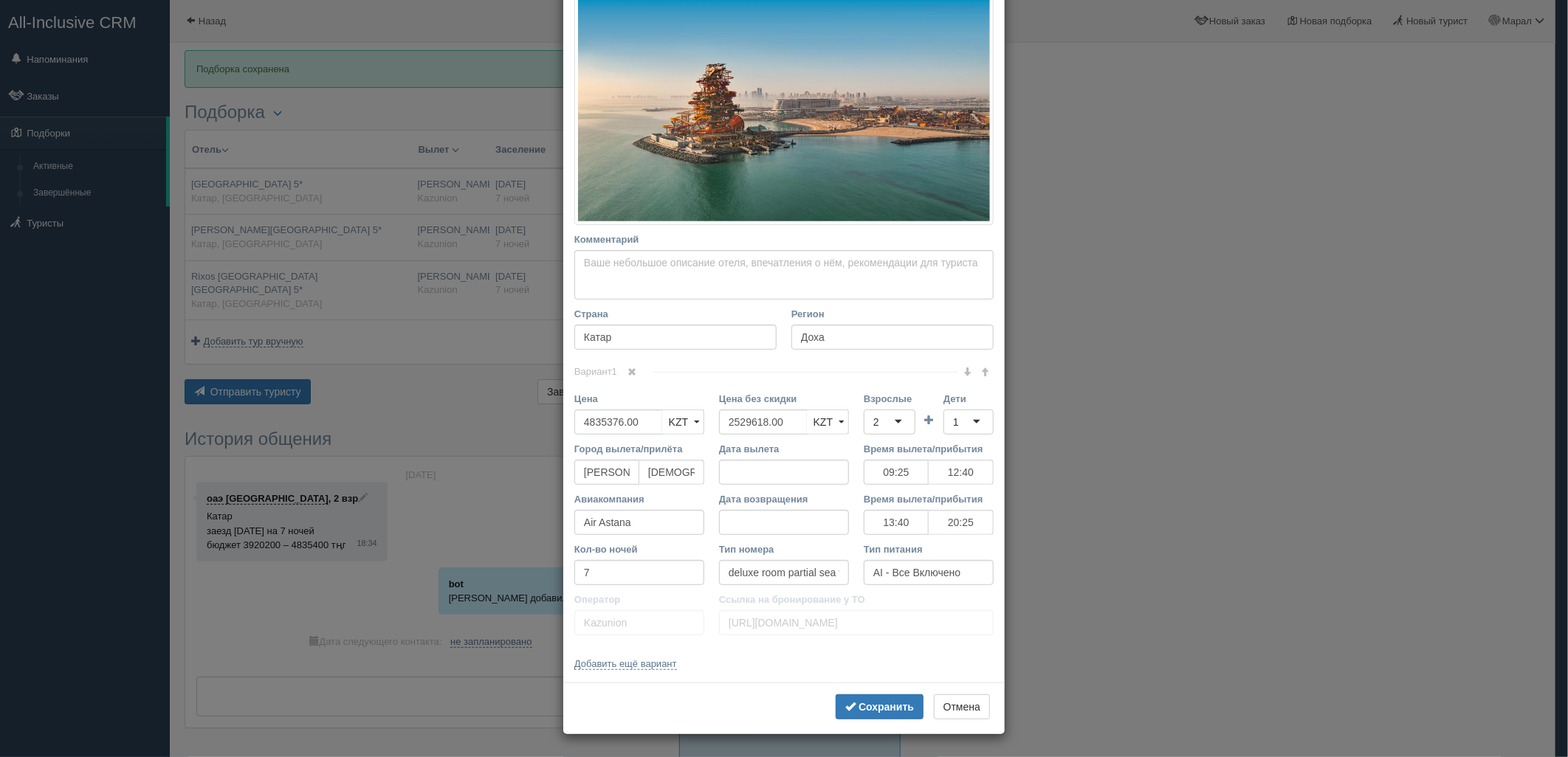
scroll to position [240, 0]
drag, startPoint x: 786, startPoint y: 422, endPoint x: 722, endPoint y: 426, distance: 64.1
click at [711, 428] on div "Цена без скидки KZT USD EUR KZT KZT USD EUR" at bounding box center [783, 416] width 145 height 51
click at [887, 418] on div "2" at bounding box center [890, 422] width 51 height 25
drag, startPoint x: 884, startPoint y: 480, endPoint x: 935, endPoint y: 445, distance: 61.9
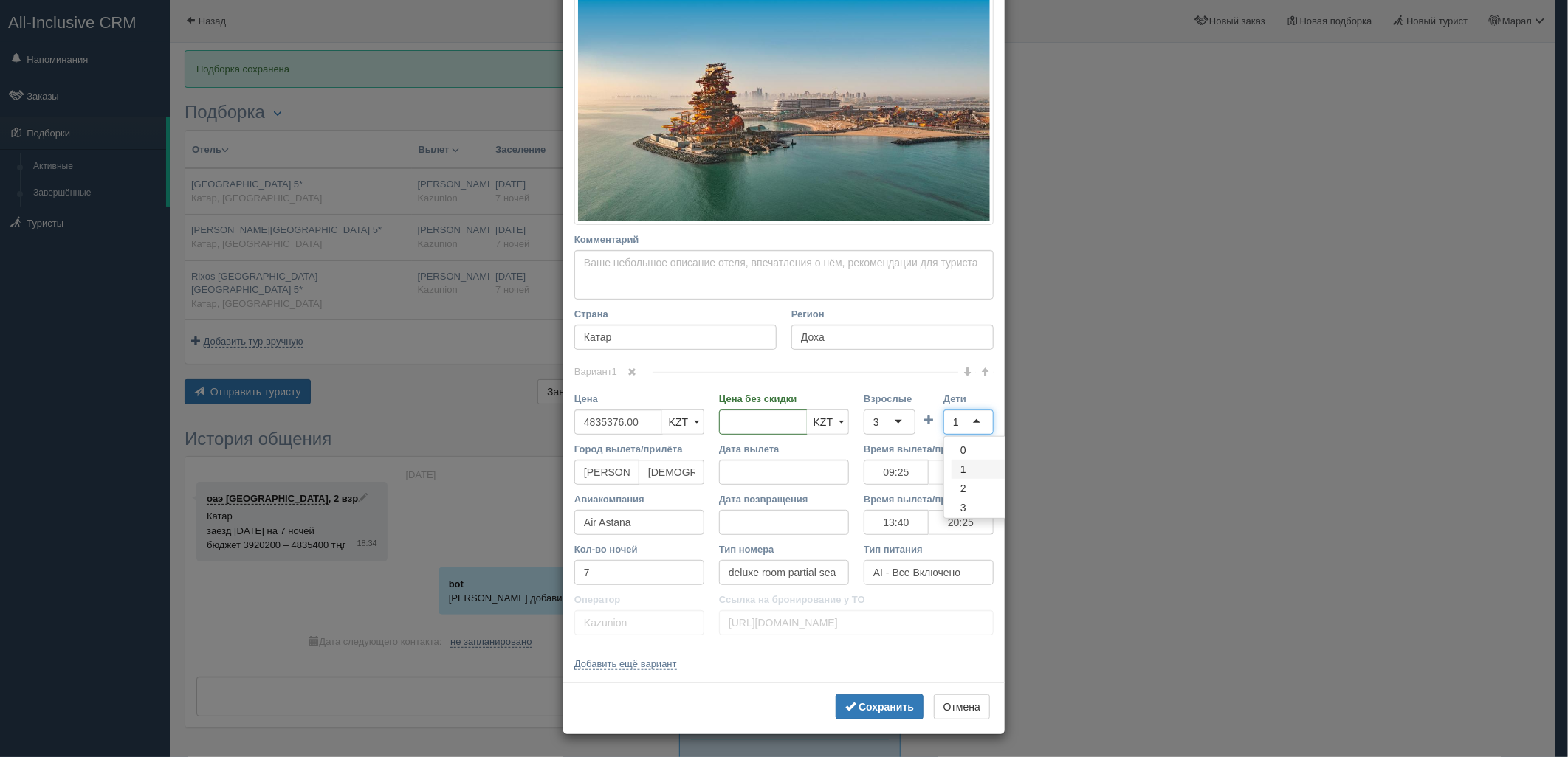
click at [955, 425] on div "1" at bounding box center [969, 422] width 51 height 25
drag, startPoint x: 967, startPoint y: 482, endPoint x: 960, endPoint y: 567, distance: 85.3
drag, startPoint x: 891, startPoint y: 706, endPoint x: 886, endPoint y: 698, distance: 9.4
click at [890, 705] on b "Сохранить" at bounding box center [886, 706] width 55 height 12
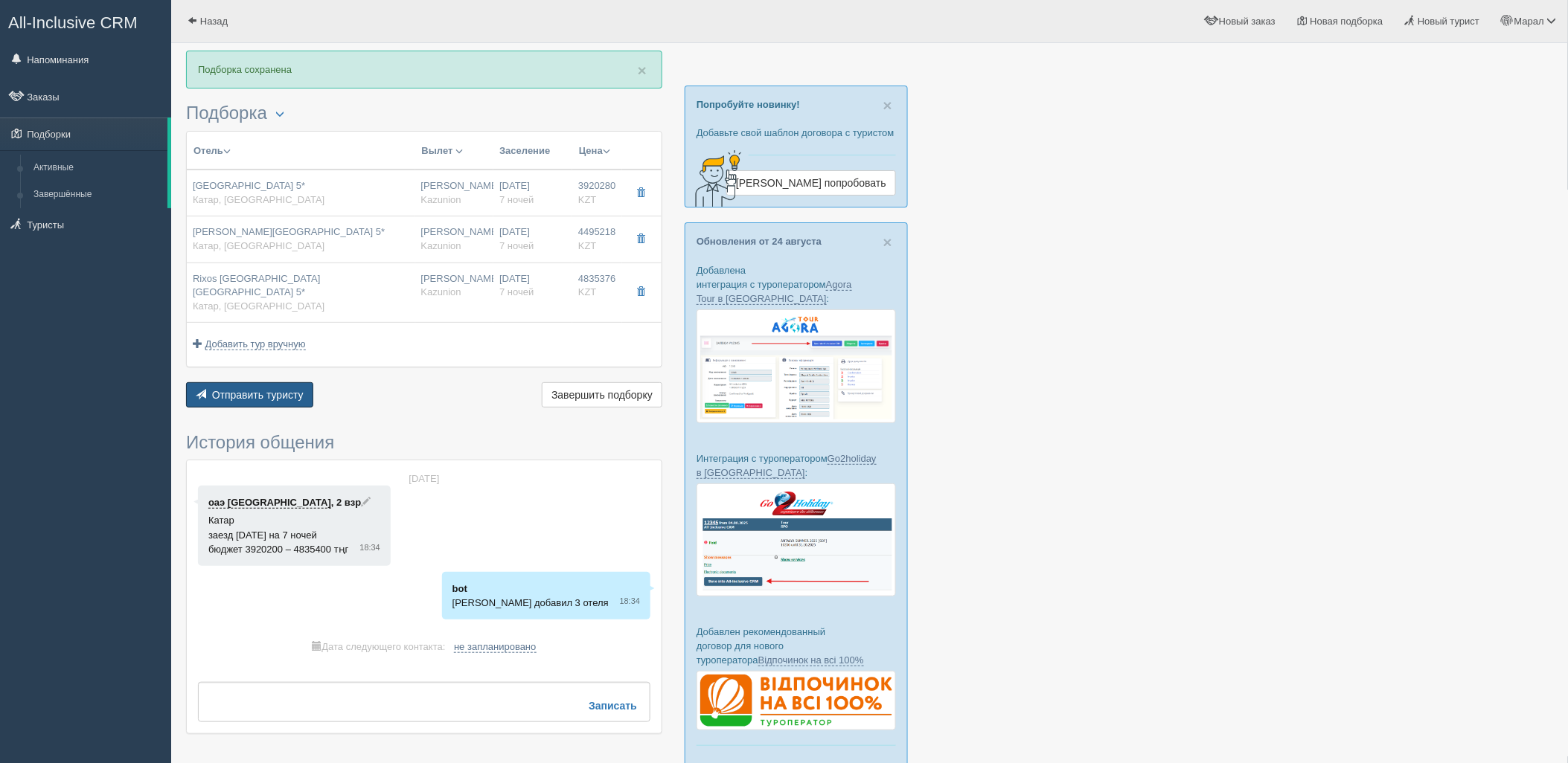
click at [274, 389] on span "Отправить туристу" at bounding box center [258, 394] width 91 height 12
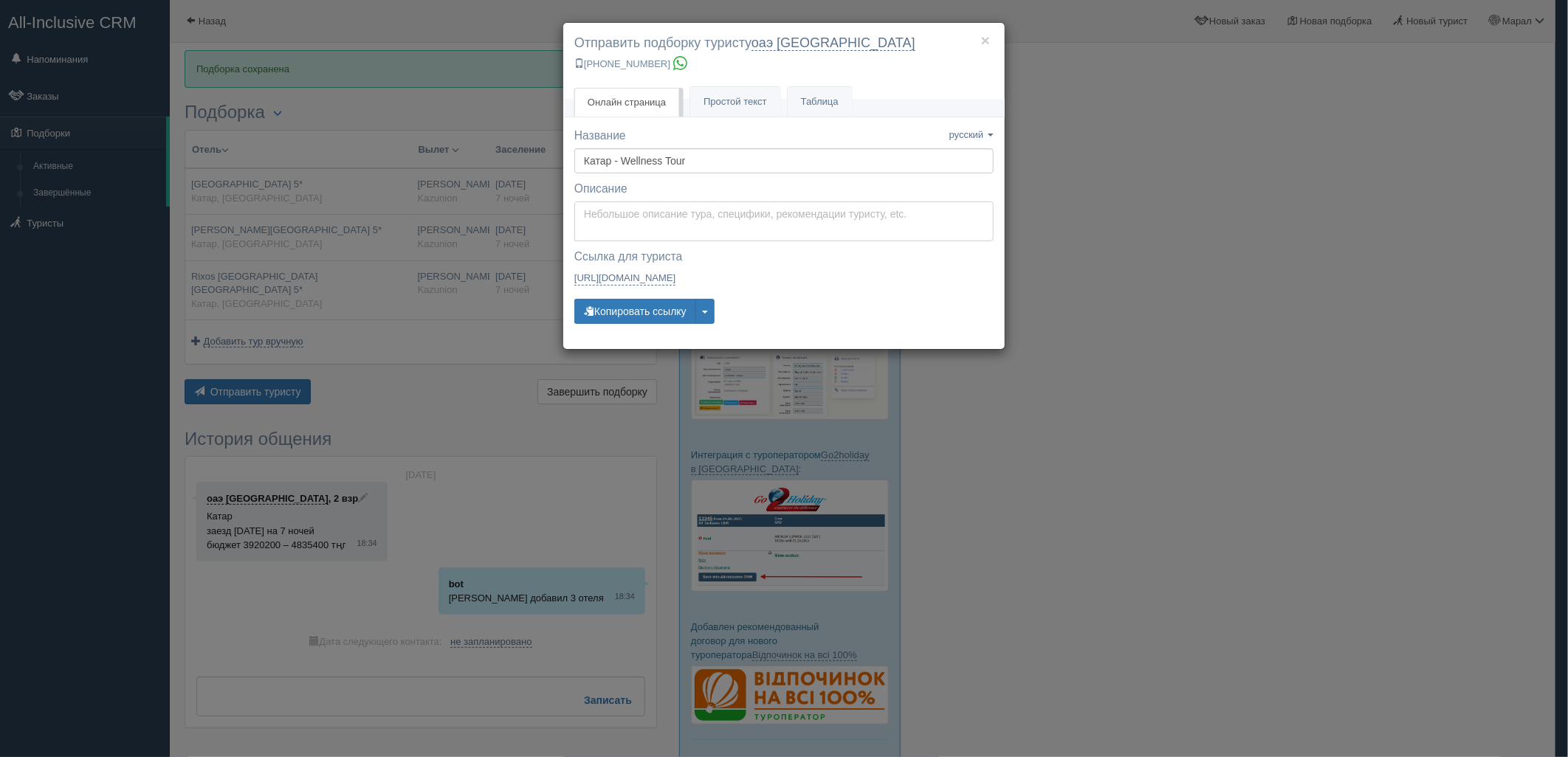
type textarea "Здравствуйте! Ниже представлены варианты туров для Вас. Для просмотра описания …"
click at [624, 219] on textarea "Здравствуйте! Ниже представлены варианты туров для Вас. Для просмотра описания …" at bounding box center [784, 221] width 419 height 40
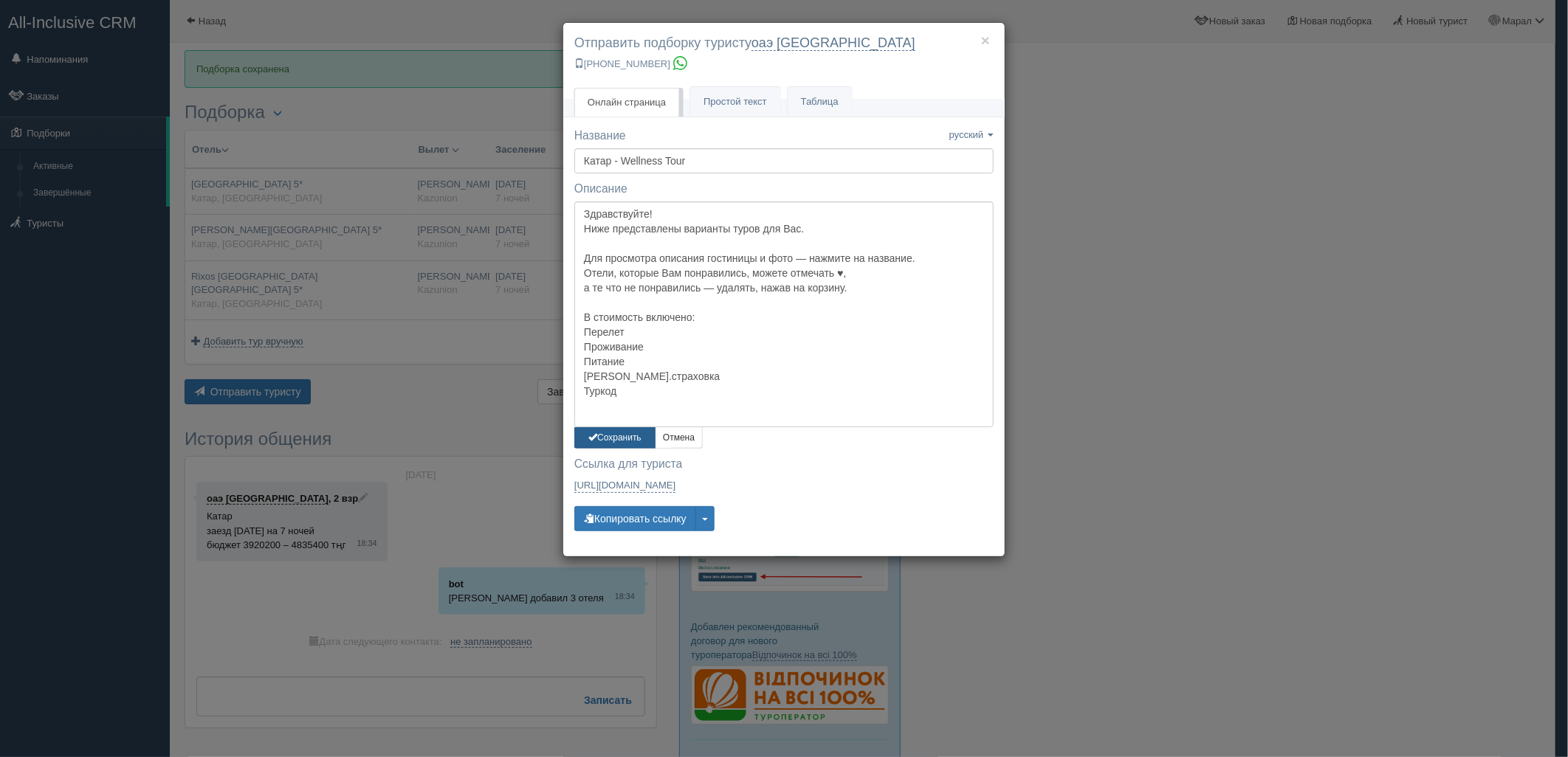
click at [624, 436] on button "Сохранить" at bounding box center [614, 438] width 81 height 21
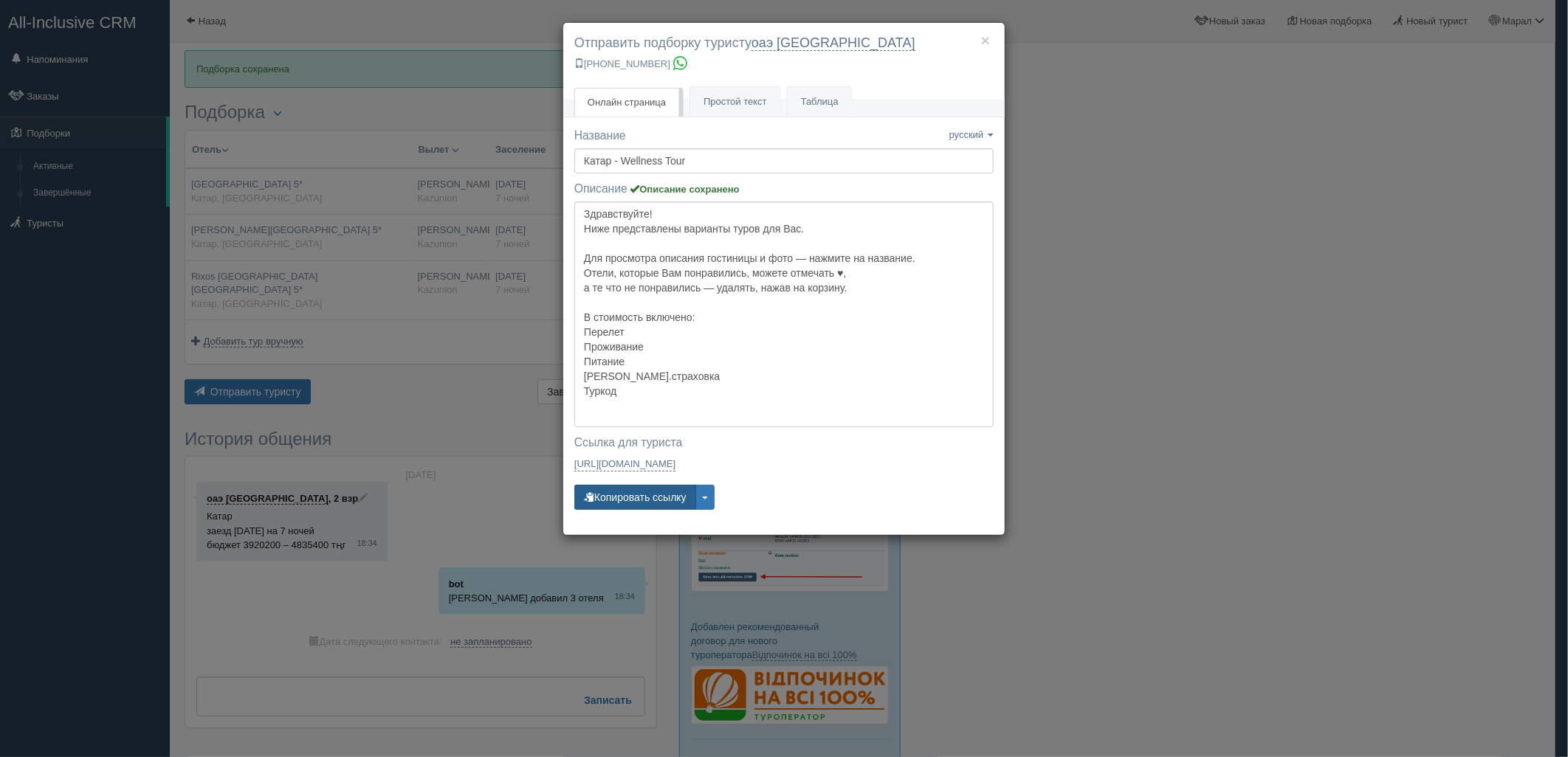
click at [624, 498] on button "Копировать ссылку" at bounding box center [635, 497] width 122 height 25
